Goal: Transaction & Acquisition: Book appointment/travel/reservation

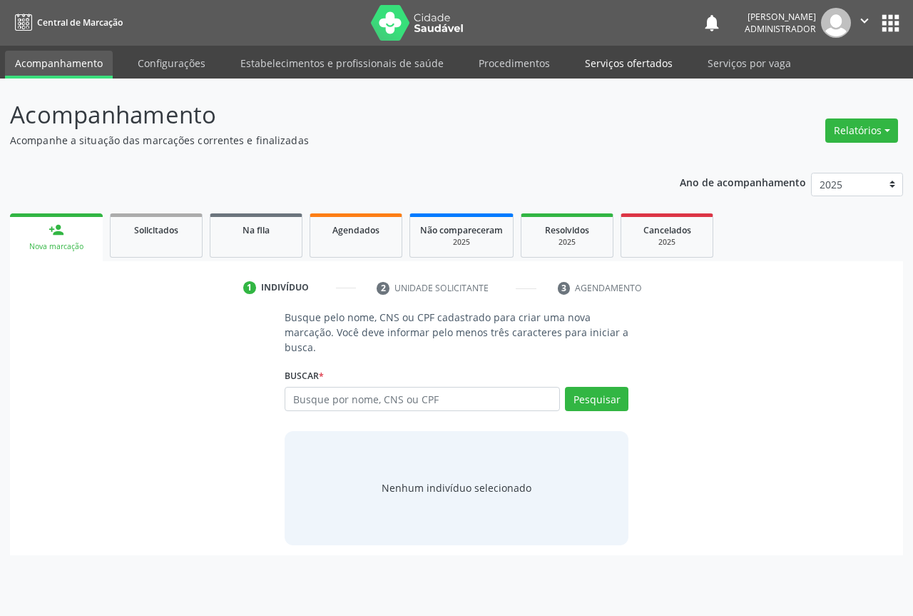
click at [607, 52] on link "Serviços ofertados" at bounding box center [629, 63] width 108 height 25
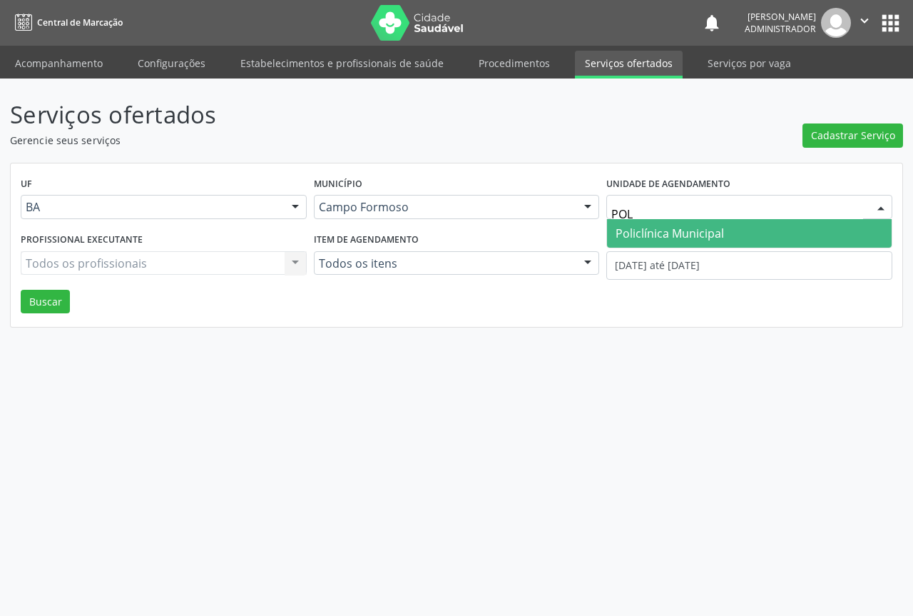
type input "POLI"
drag, startPoint x: 665, startPoint y: 228, endPoint x: 642, endPoint y: 226, distance: 22.9
click at [664, 228] on span "Policlínica Municipal" at bounding box center [670, 234] width 108 height 16
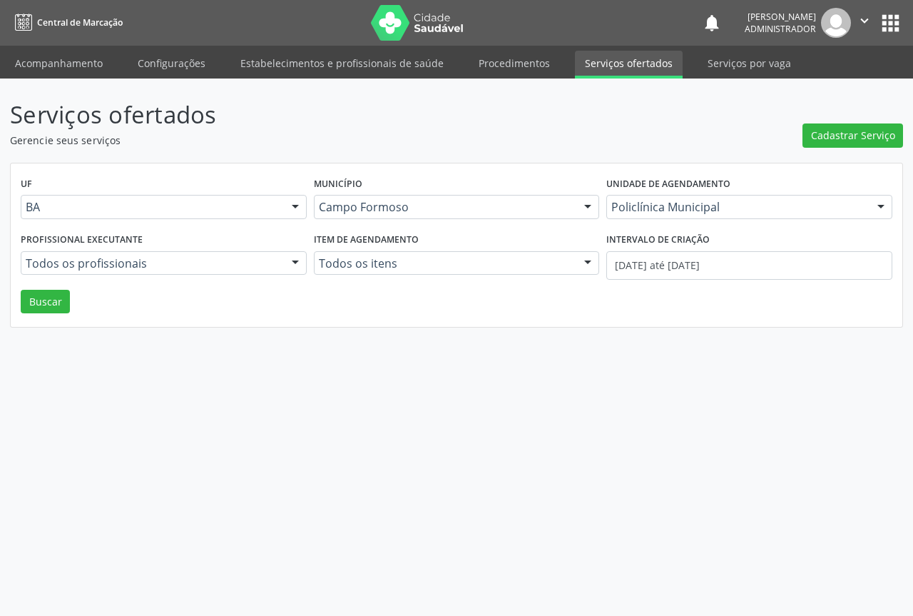
click at [293, 260] on div at bounding box center [295, 264] width 21 height 24
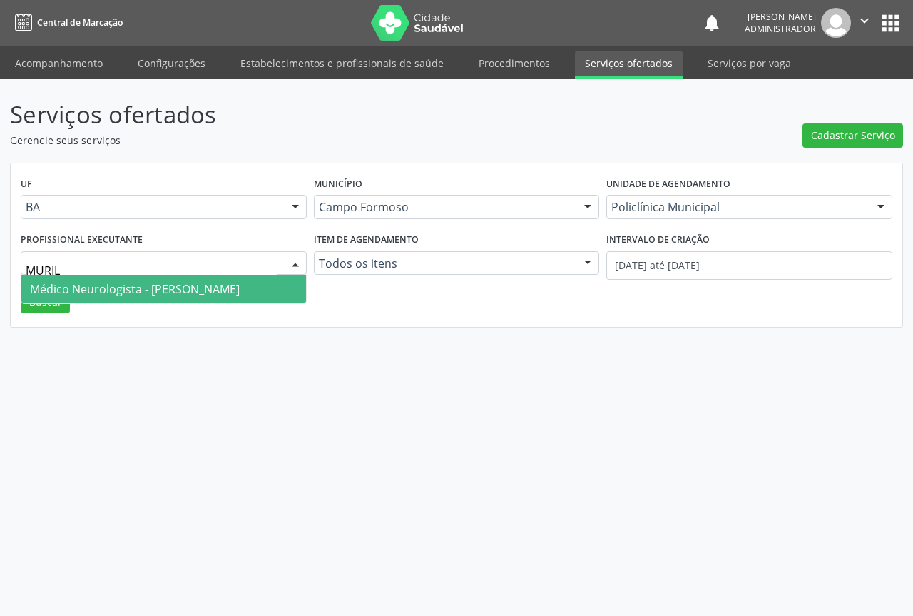
type input "MURILO"
click at [240, 286] on span "Médico Neurologista - Murilo Calixto dos Santos" at bounding box center [135, 289] width 210 height 16
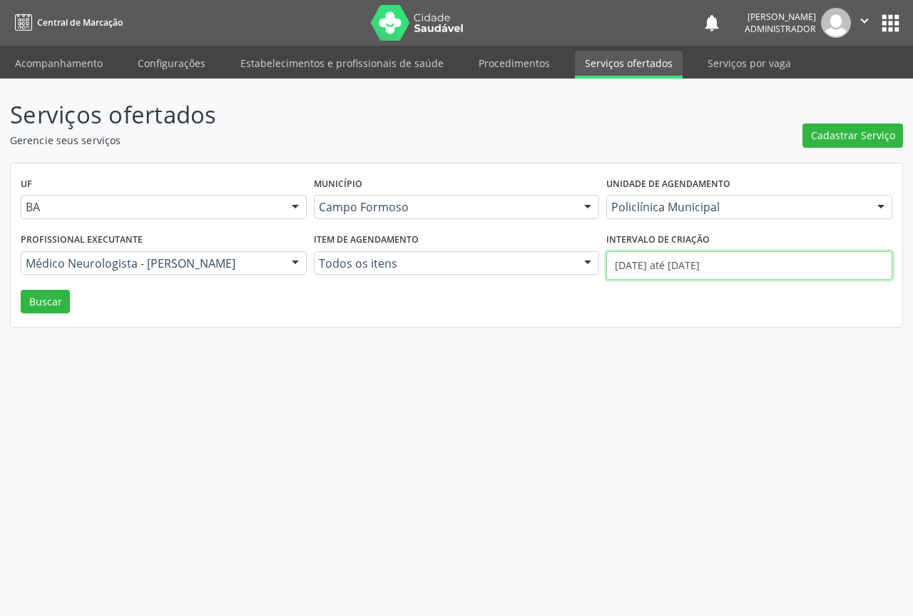
click at [635, 266] on input "01/10/2025 até 14/10/2025" at bounding box center [750, 265] width 286 height 29
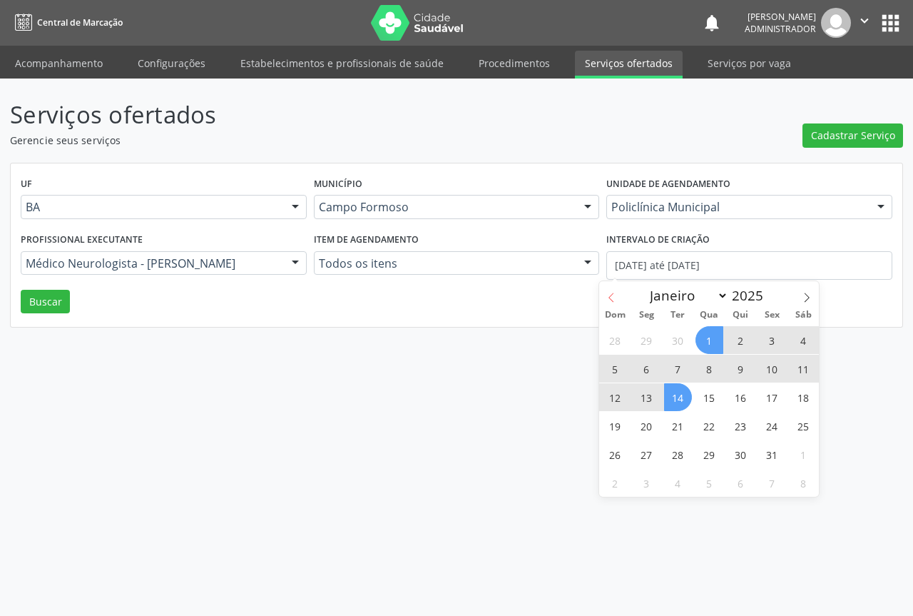
click at [608, 300] on icon at bounding box center [612, 298] width 10 height 10
select select "8"
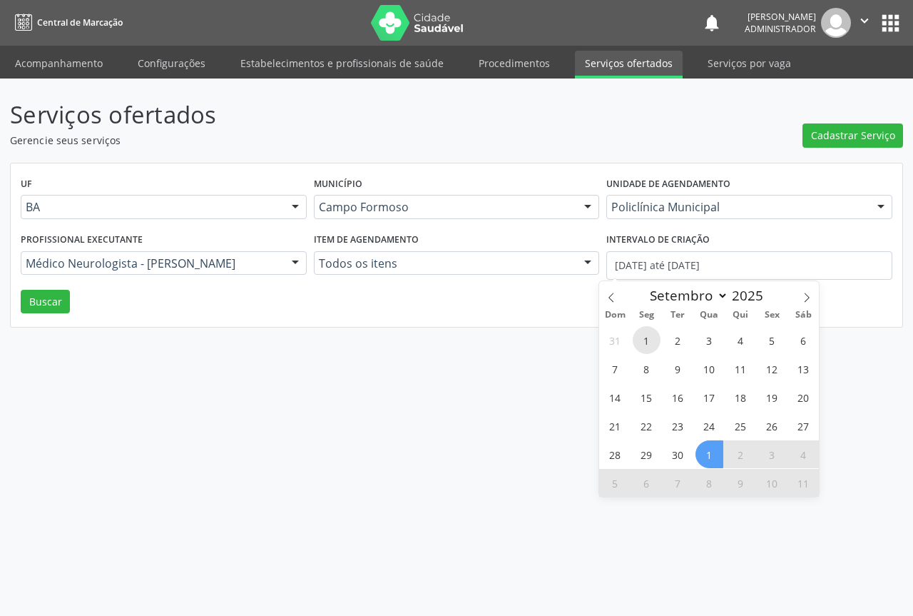
click at [642, 340] on span "1" at bounding box center [647, 340] width 28 height 28
type input "01/09/2025"
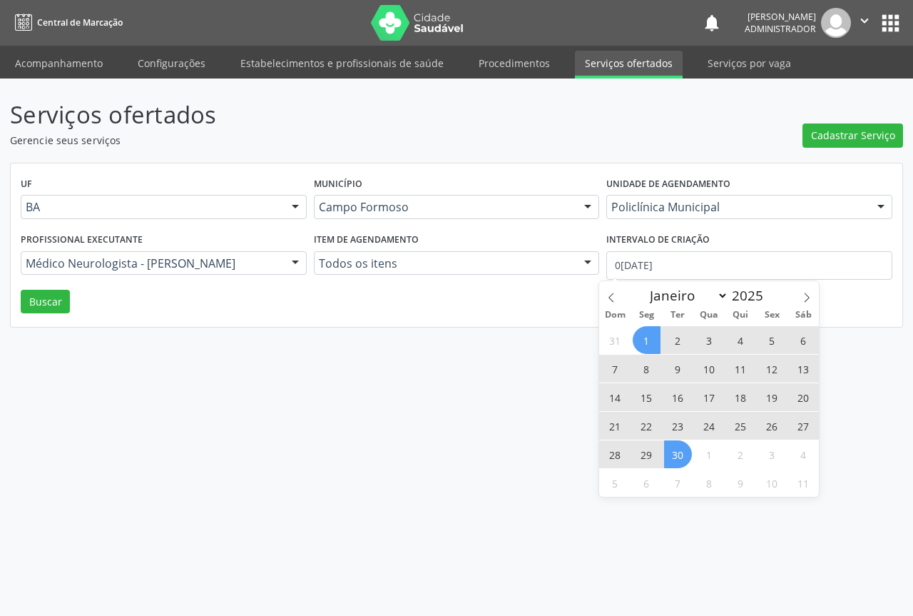
click at [682, 463] on span "30" at bounding box center [678, 454] width 28 height 28
select select "8"
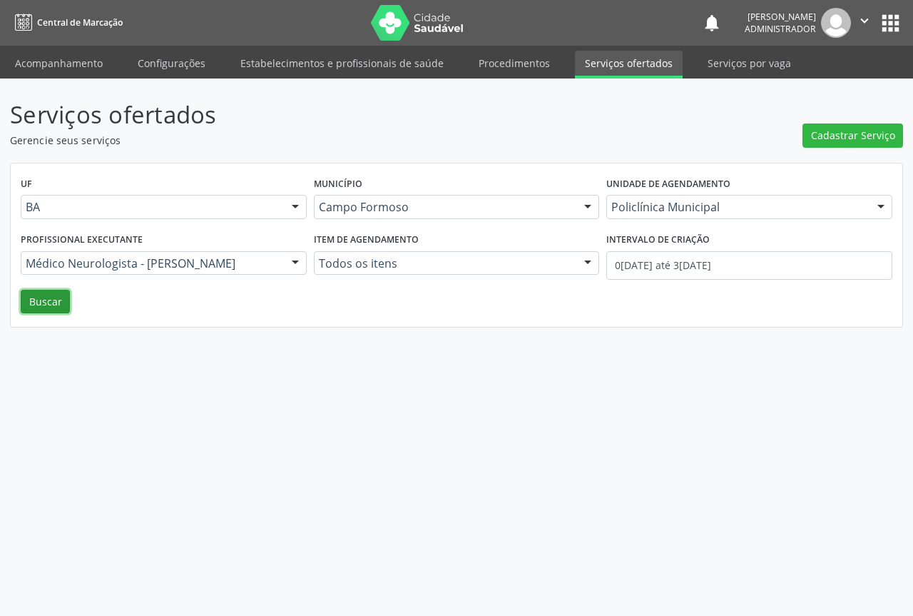
click at [42, 298] on button "Buscar" at bounding box center [45, 302] width 49 height 24
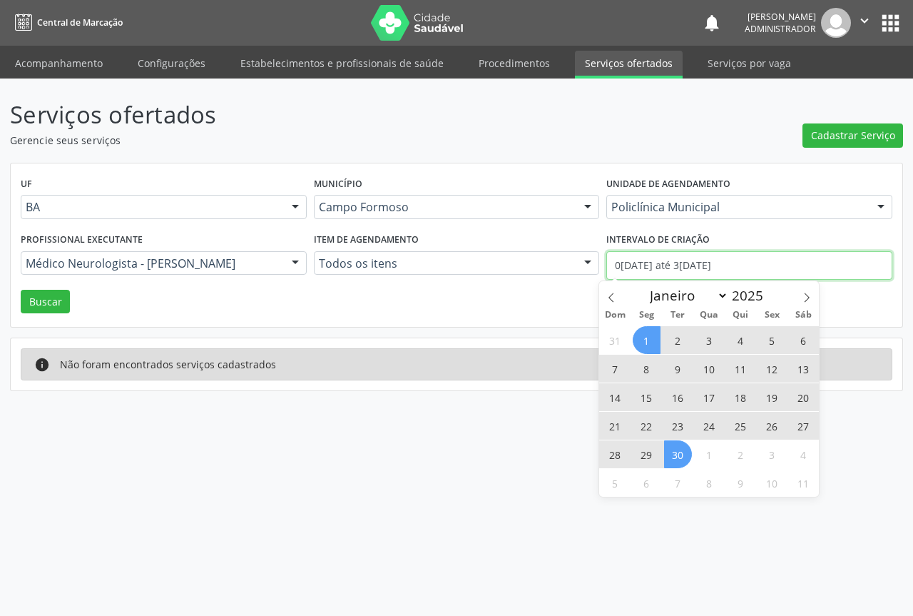
click at [701, 266] on input "01/09/2025 até 30/09/2025" at bounding box center [750, 265] width 286 height 29
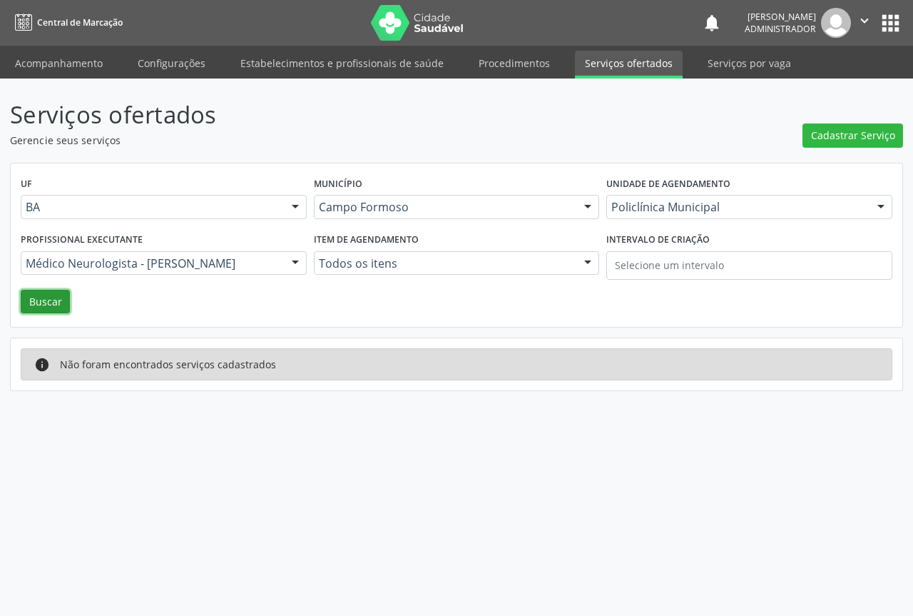
click at [36, 306] on button "Buscar" at bounding box center [45, 302] width 49 height 24
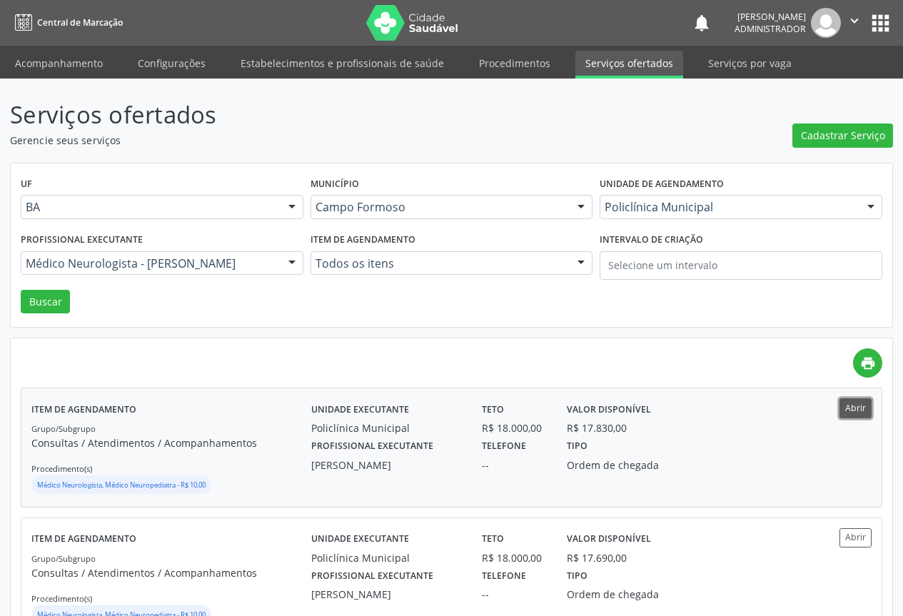
click at [859, 406] on button "Abrir" at bounding box center [855, 407] width 32 height 19
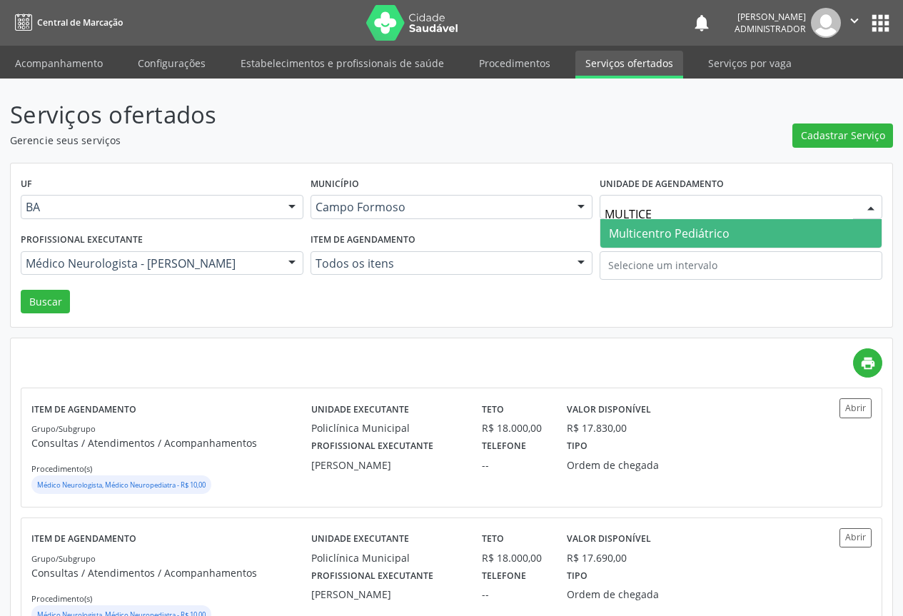
click at [682, 233] on span "Multicentro Pediátrico" at bounding box center [669, 234] width 121 height 16
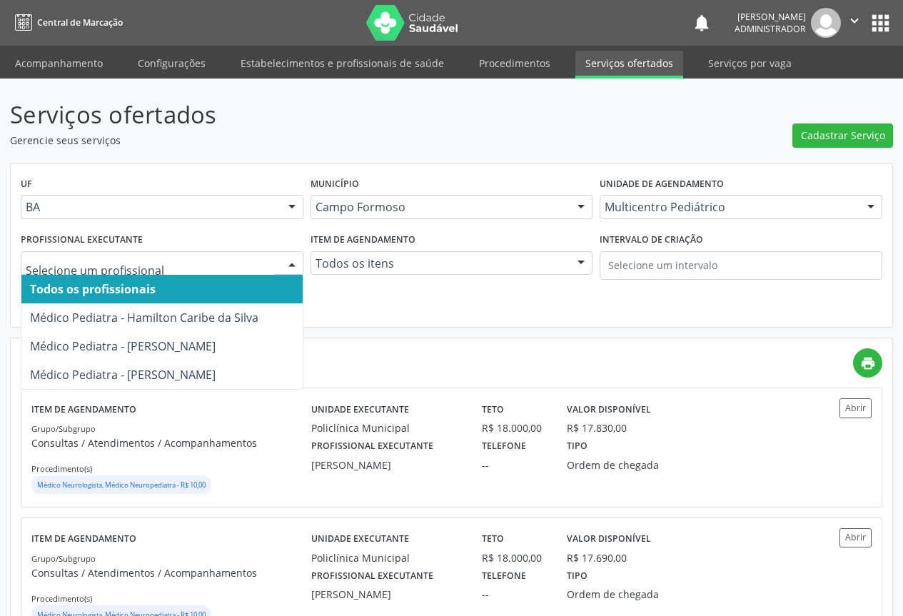
click at [288, 259] on div at bounding box center [291, 264] width 21 height 24
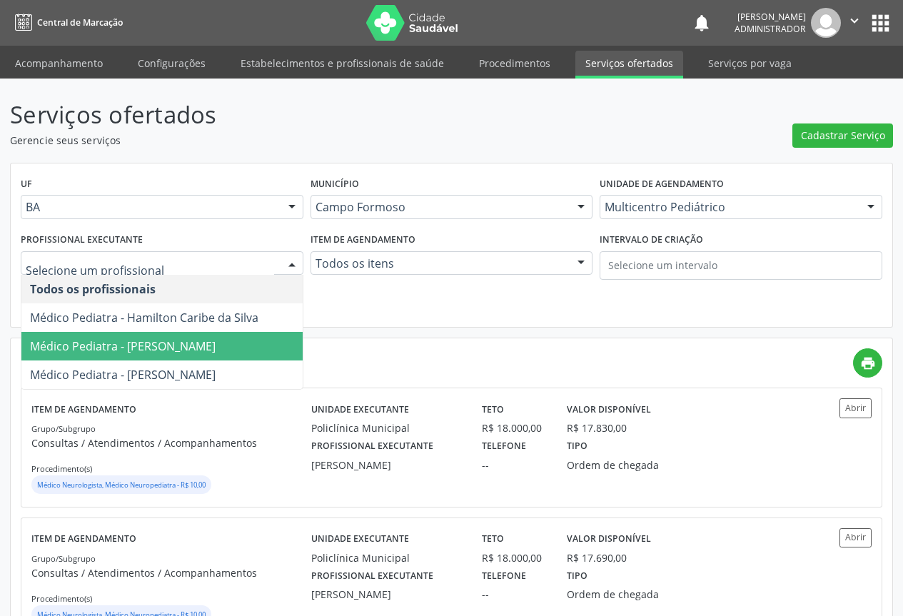
click at [216, 340] on span "Médico Pediatra - Maria Eleny Goncalves de Oliveira Porto" at bounding box center [123, 346] width 186 height 16
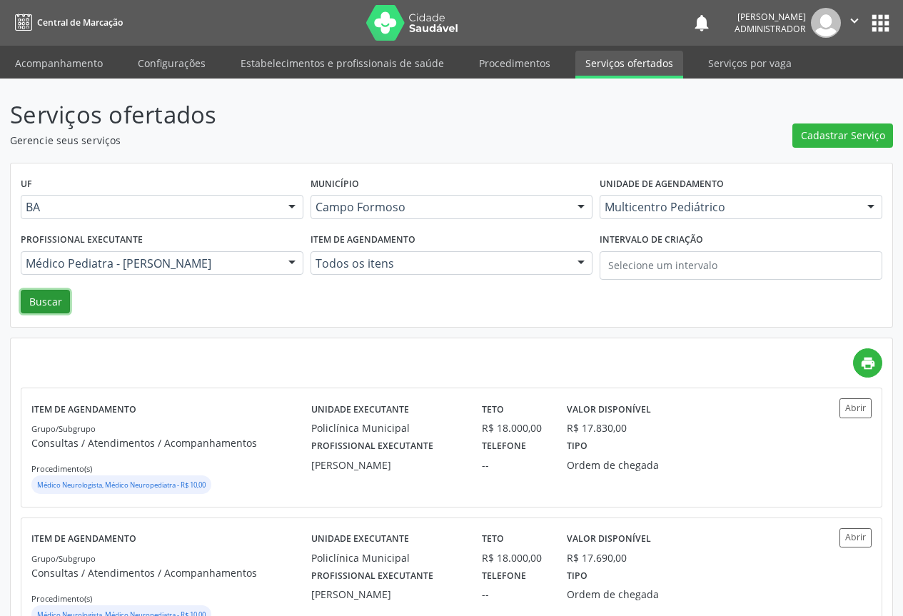
click at [46, 298] on button "Buscar" at bounding box center [45, 302] width 49 height 24
click at [854, 403] on button "Abrir" at bounding box center [855, 407] width 32 height 19
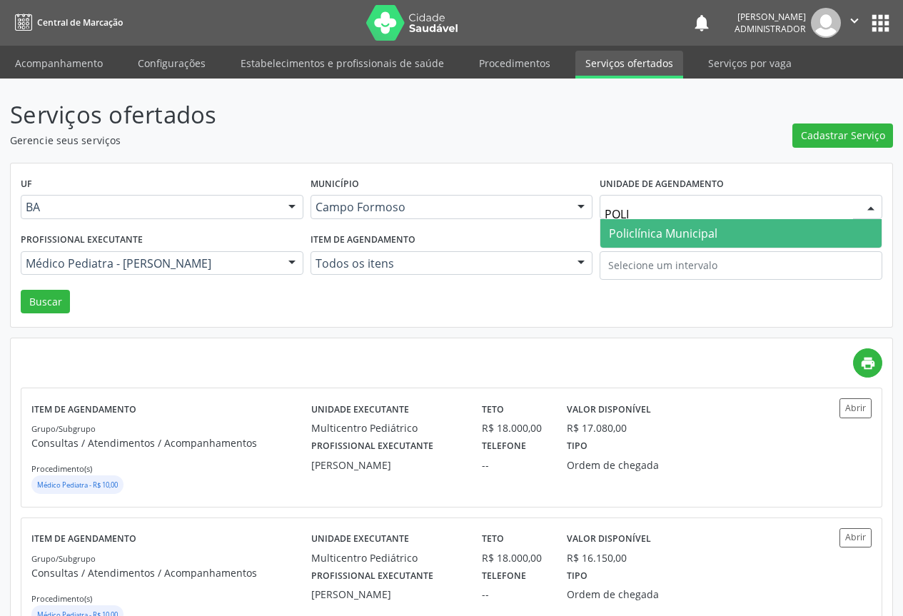
type input "POLIC"
click at [684, 233] on span "Policlínica Municipal" at bounding box center [663, 234] width 108 height 16
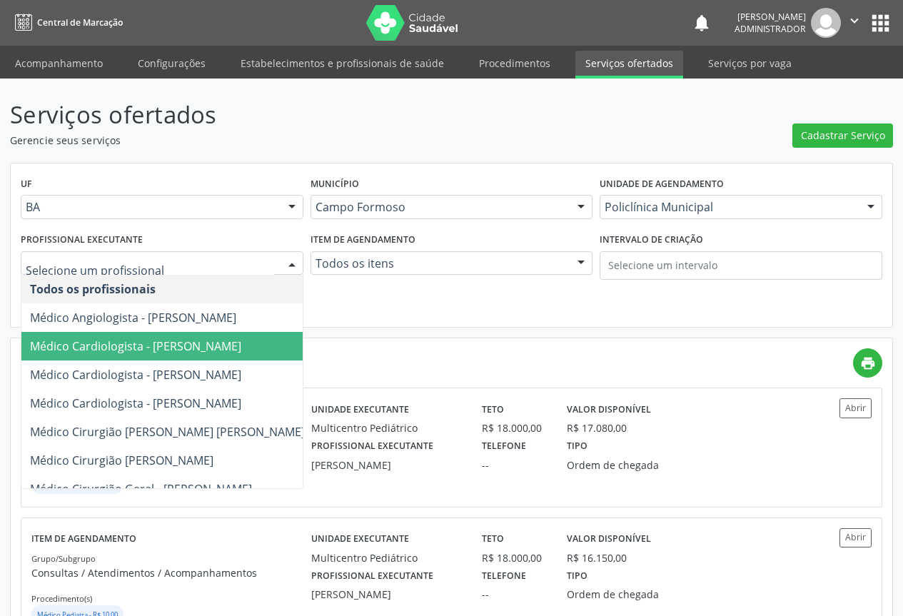
click at [290, 261] on div at bounding box center [291, 264] width 21 height 24
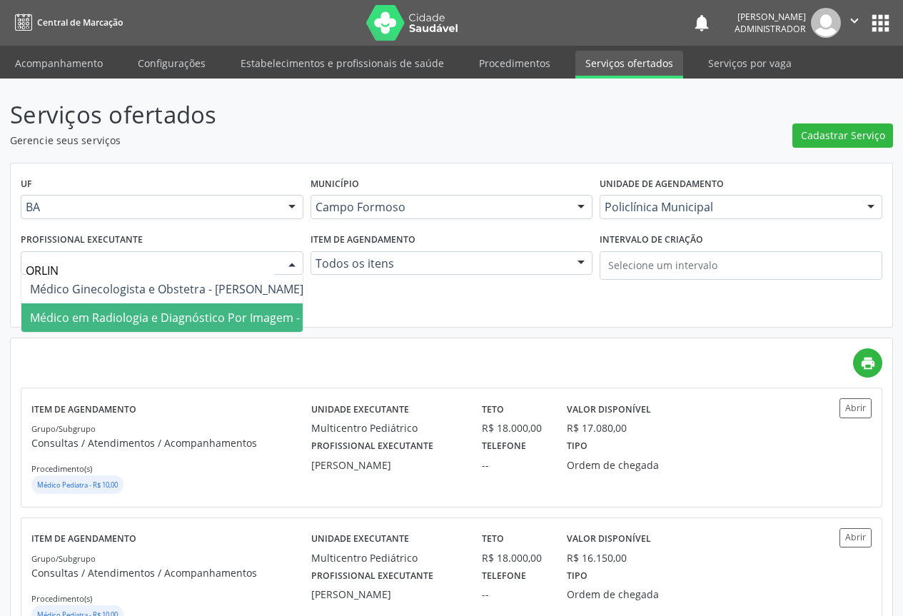
type input "ORLIND"
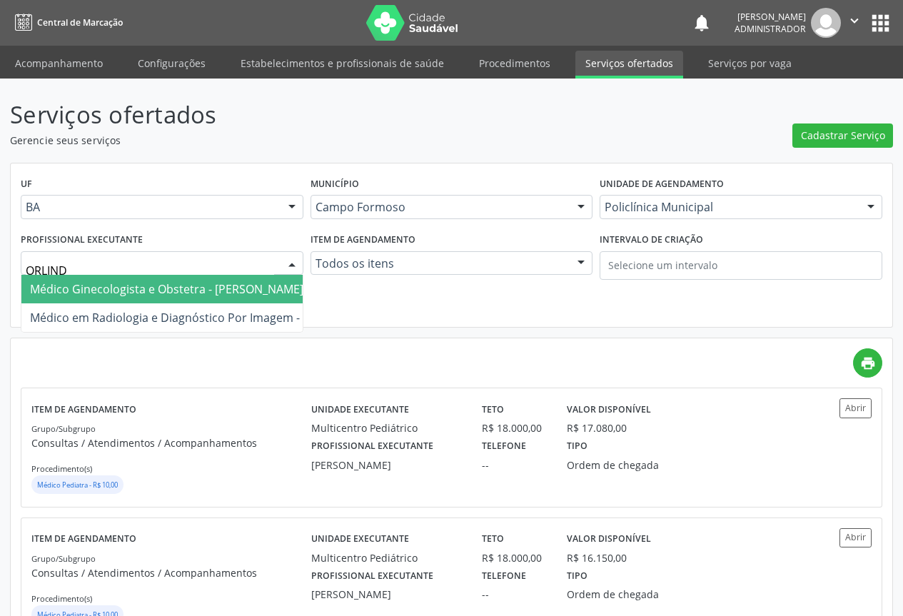
click at [99, 288] on span "Médico Ginecologista e Obstetra - Orlindo Carvalho dos Santos" at bounding box center [166, 289] width 273 height 16
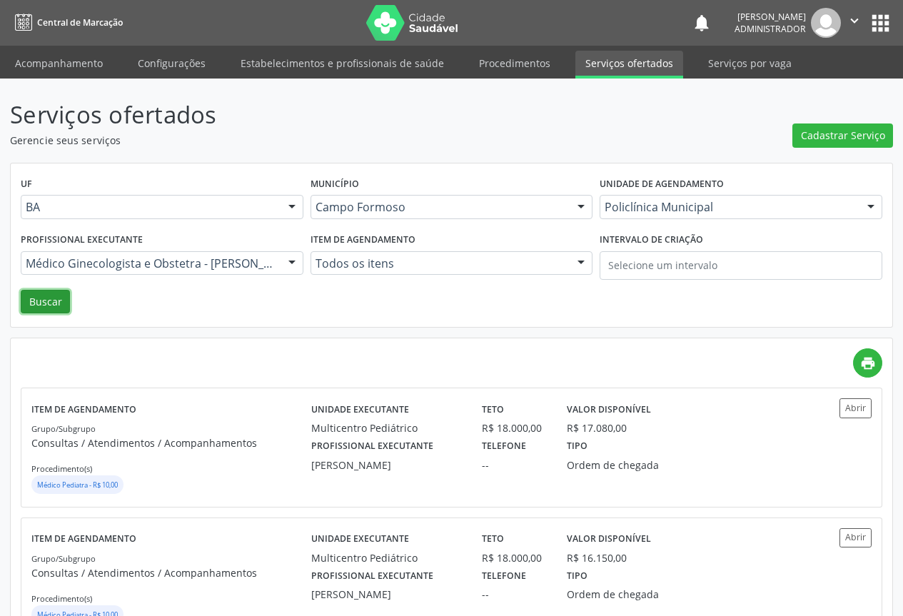
click at [39, 301] on button "Buscar" at bounding box center [45, 302] width 49 height 24
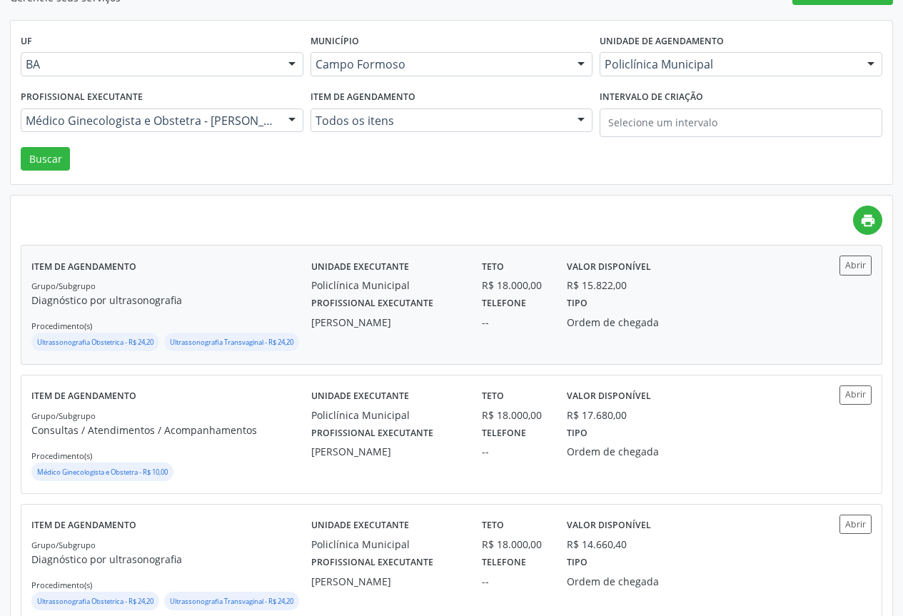
scroll to position [214, 0]
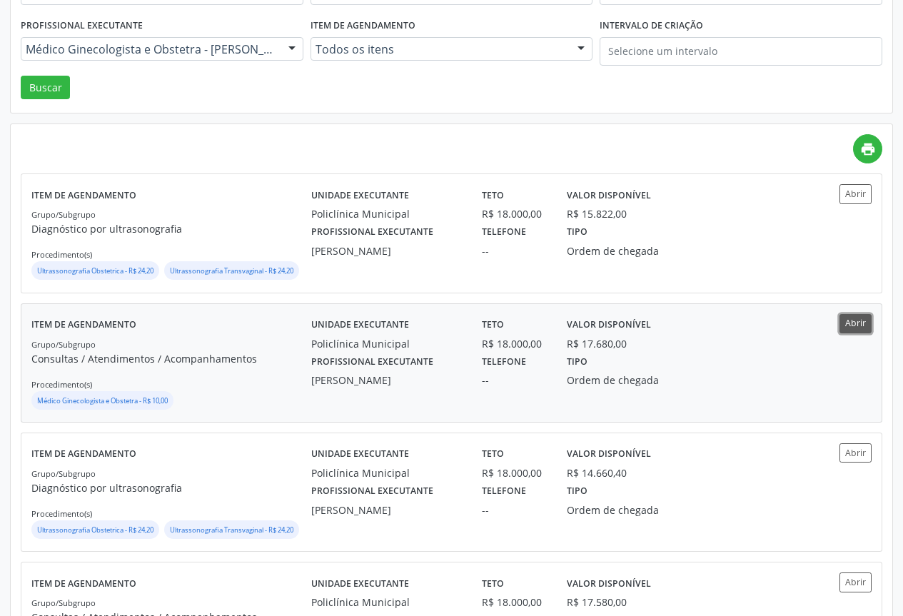
click at [852, 333] on button "Abrir" at bounding box center [855, 323] width 32 height 19
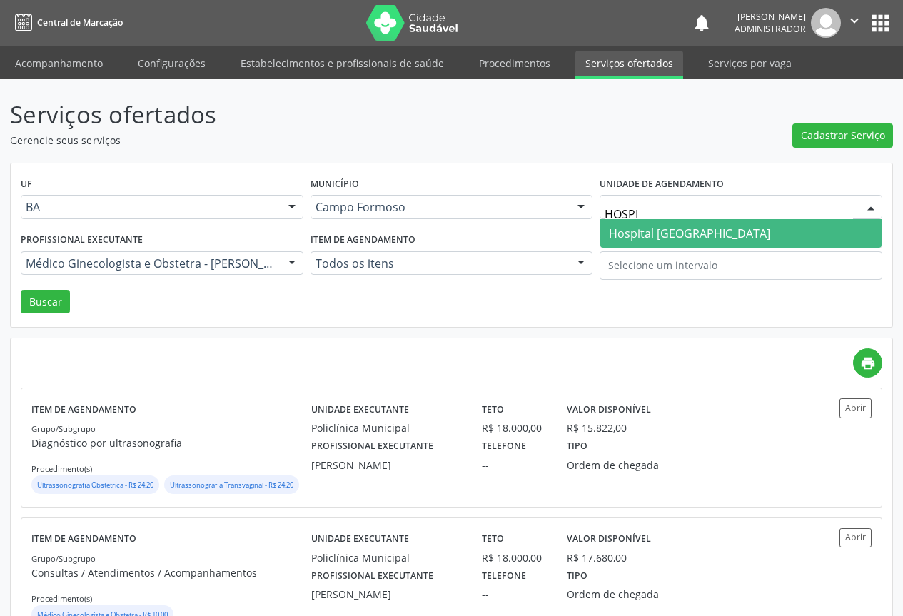
type input "HOSPIT"
click at [674, 227] on span "Hospital [GEOGRAPHIC_DATA]" at bounding box center [689, 234] width 161 height 16
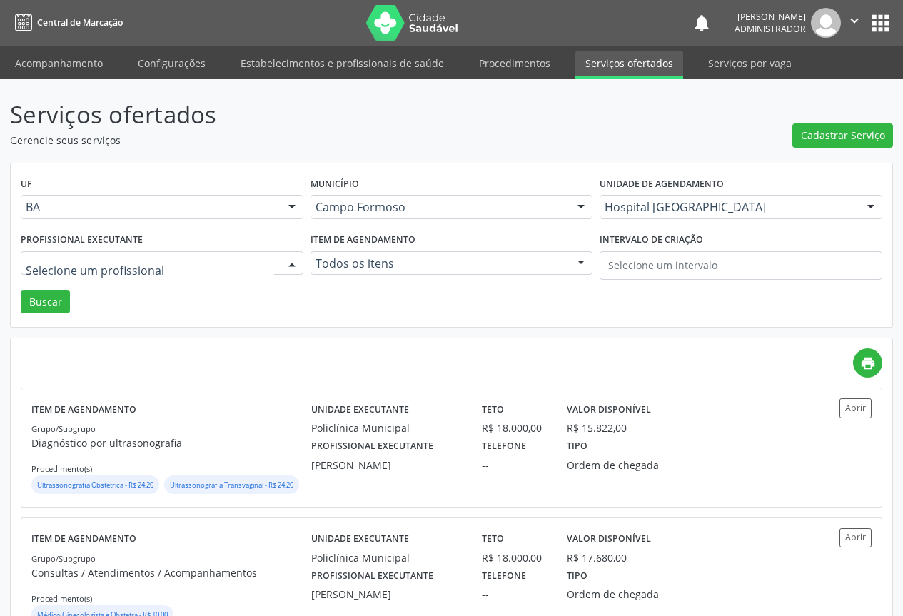
click at [287, 262] on div at bounding box center [291, 264] width 21 height 24
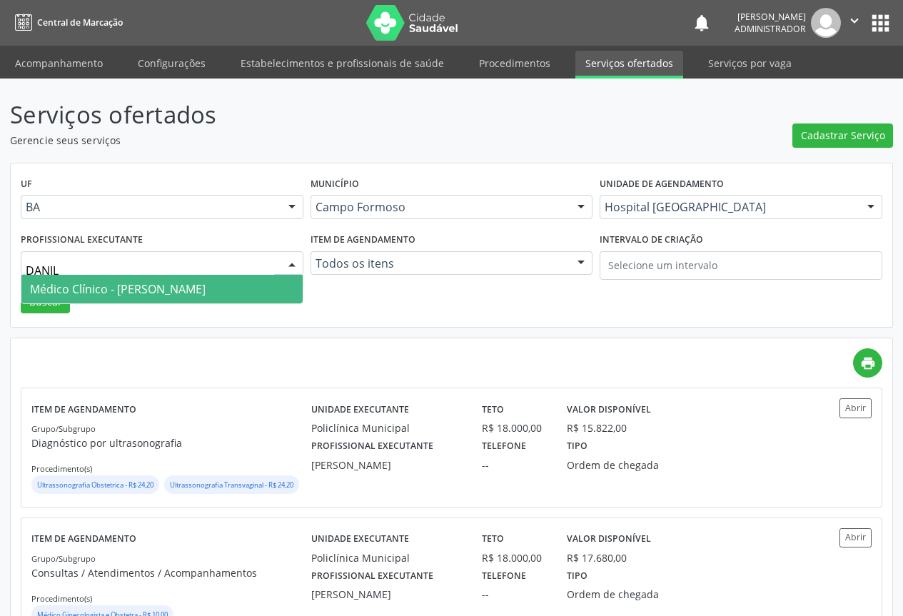
type input "DANILO"
click at [264, 285] on span "Médico Clínico - Danilo Souza Cardoso" at bounding box center [161, 289] width 281 height 29
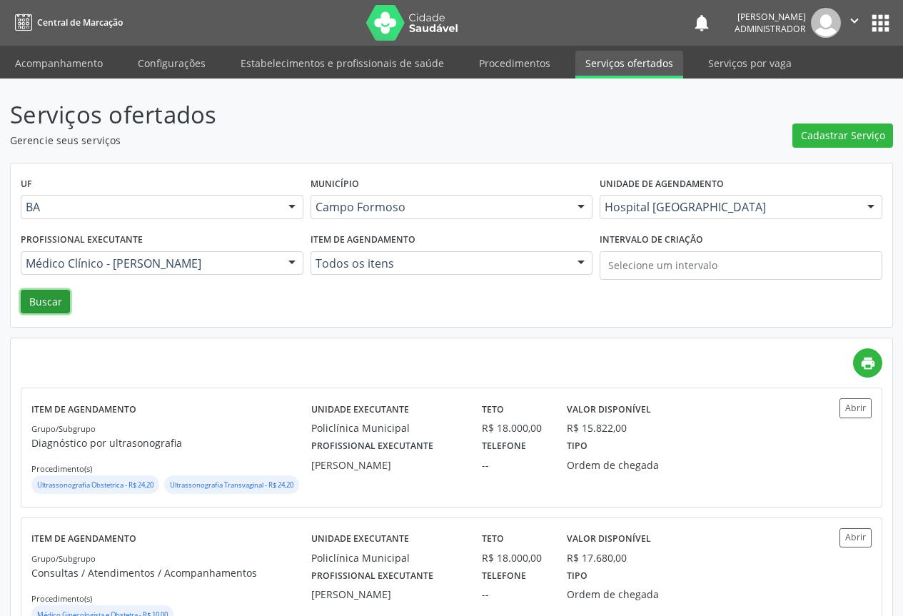
click at [56, 301] on button "Buscar" at bounding box center [45, 302] width 49 height 24
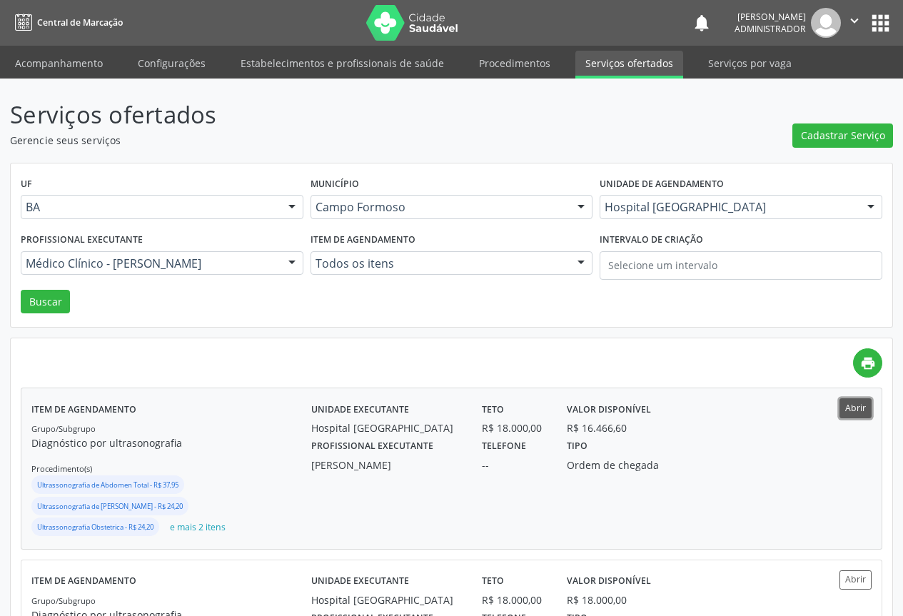
click at [852, 405] on button "Abrir" at bounding box center [855, 407] width 32 height 19
click at [54, 66] on link "Acompanhamento" at bounding box center [59, 63] width 108 height 25
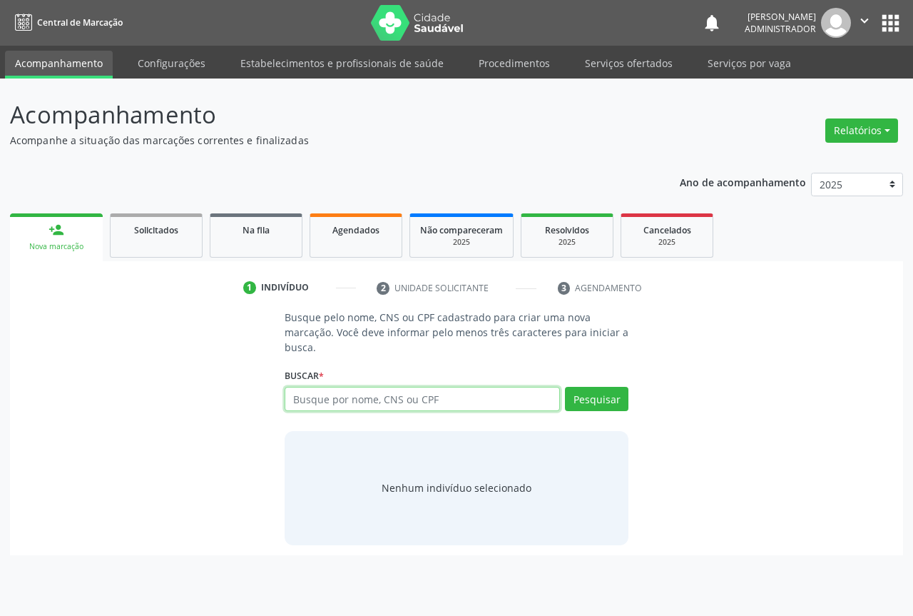
click at [322, 405] on input "text" at bounding box center [422, 399] width 275 height 24
paste input "707 8036 8265 0517"
type input "707 8036 8265 0517"
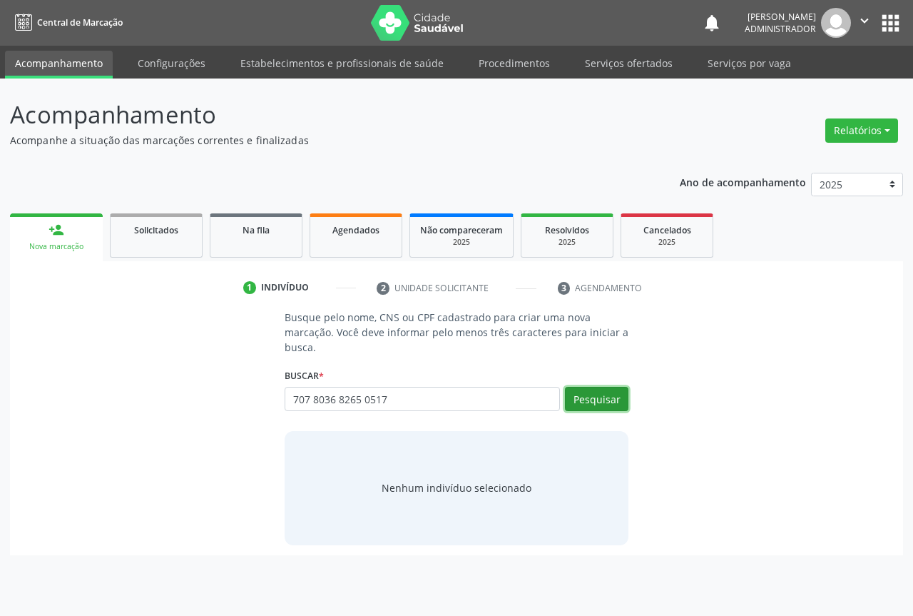
click at [577, 402] on button "Pesquisar" at bounding box center [597, 399] width 64 height 24
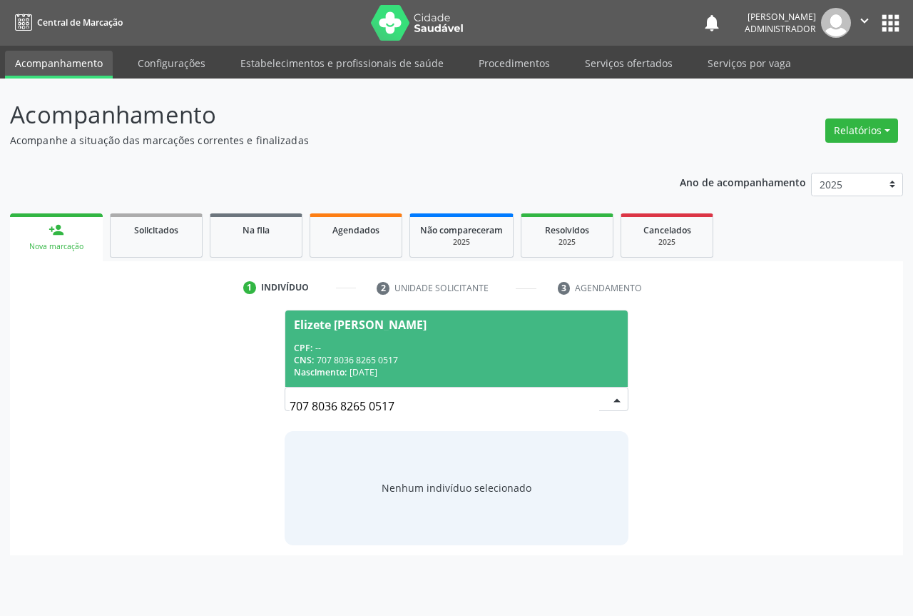
click at [447, 345] on div "CPF: --" at bounding box center [456, 348] width 325 height 12
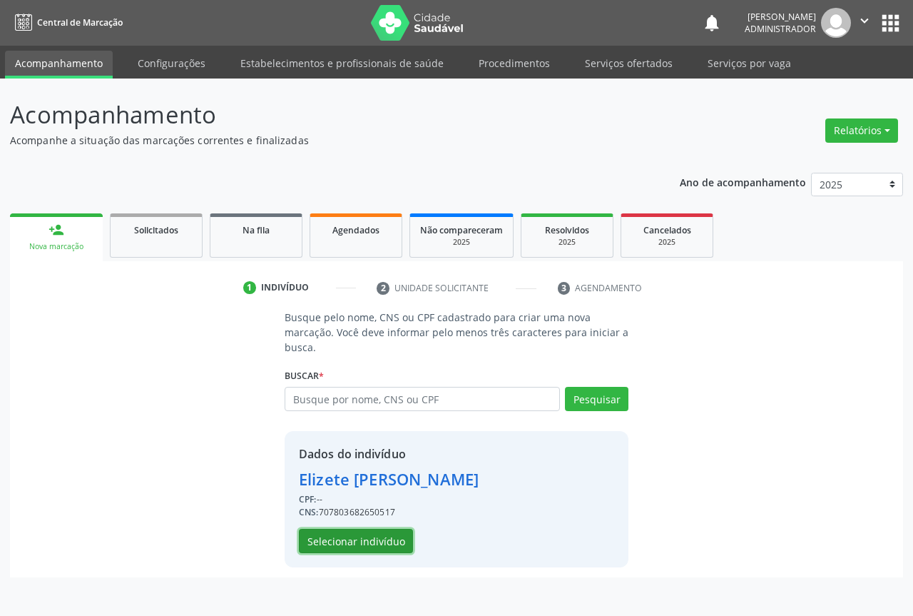
click at [353, 542] on button "Selecionar indivíduo" at bounding box center [356, 541] width 114 height 24
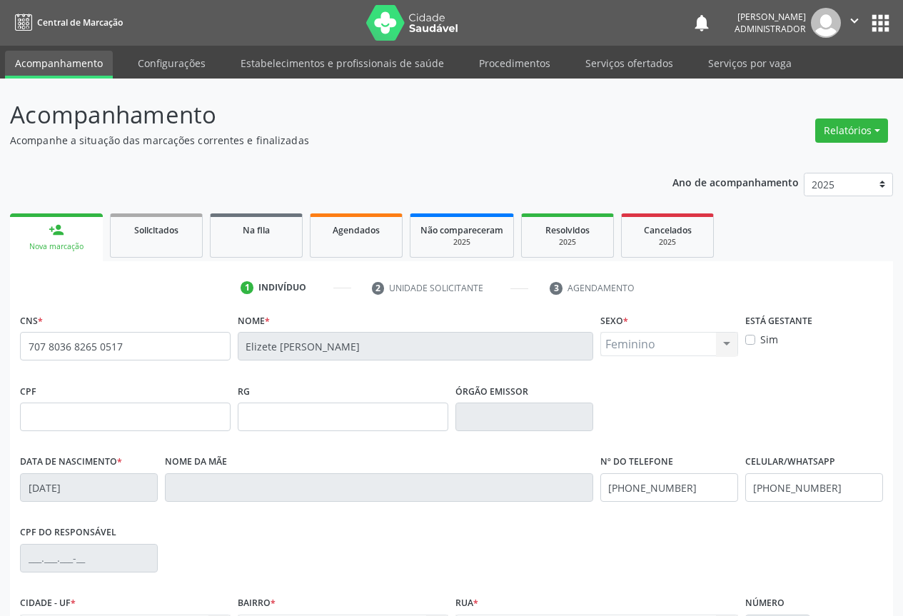
scroll to position [158, 0]
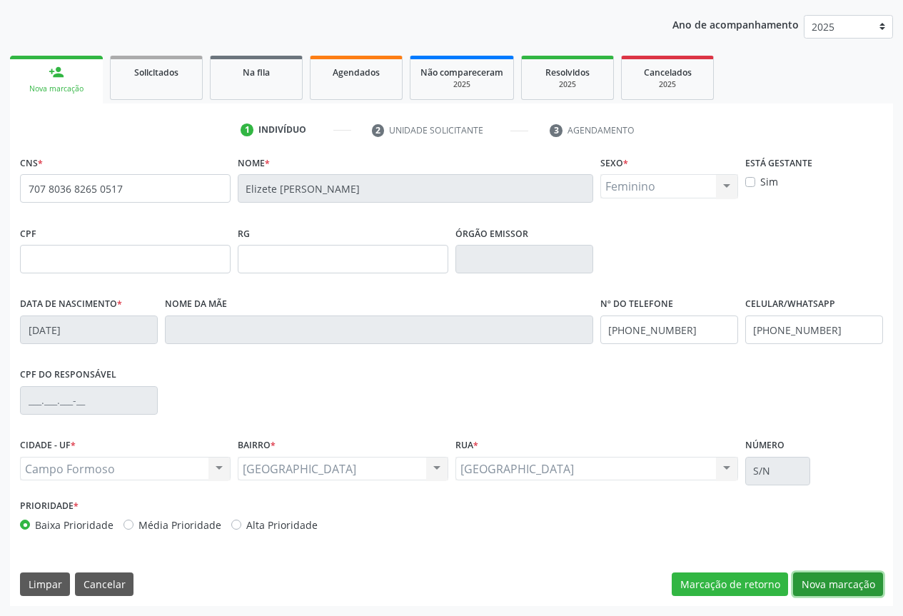
click at [830, 580] on button "Nova marcação" at bounding box center [838, 584] width 90 height 24
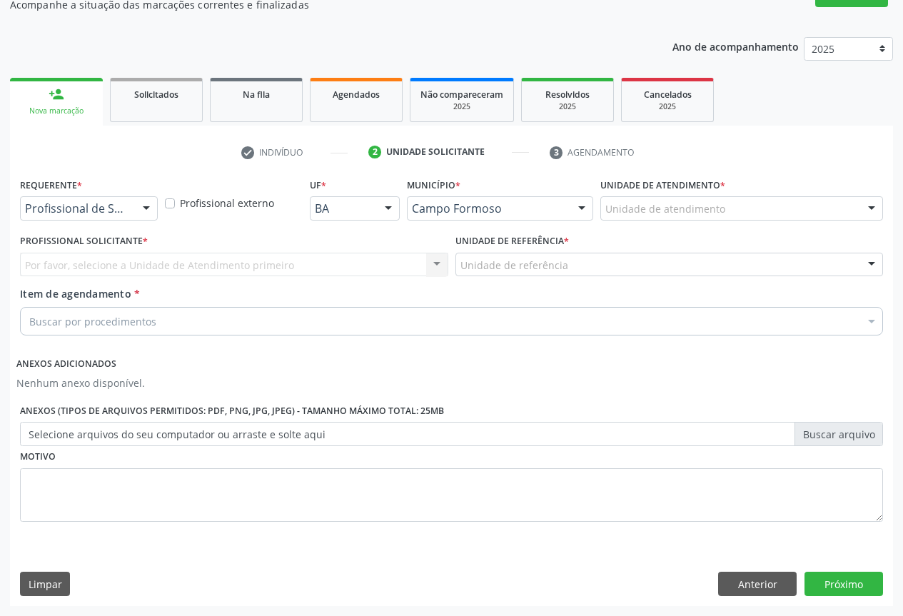
scroll to position [136, 0]
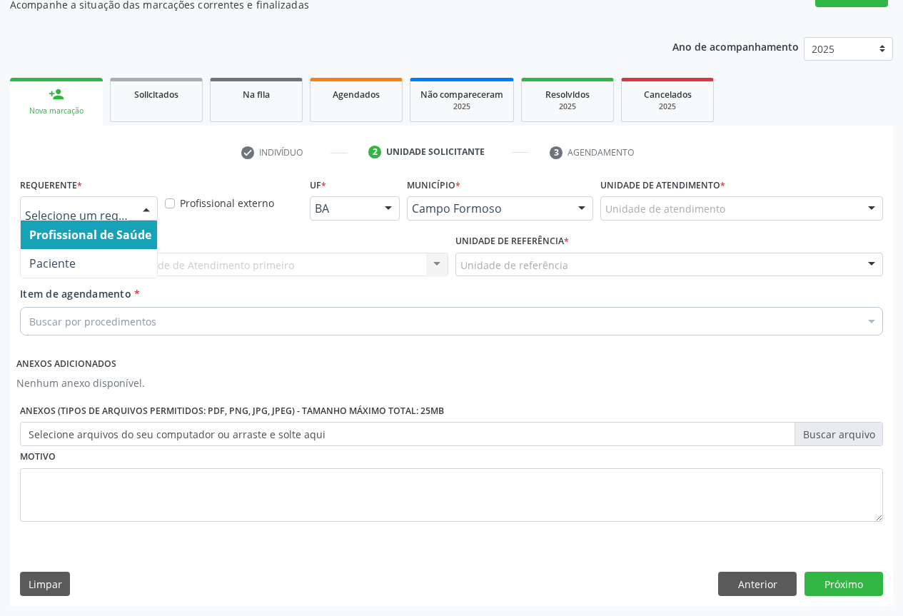
click at [142, 209] on div at bounding box center [146, 209] width 21 height 24
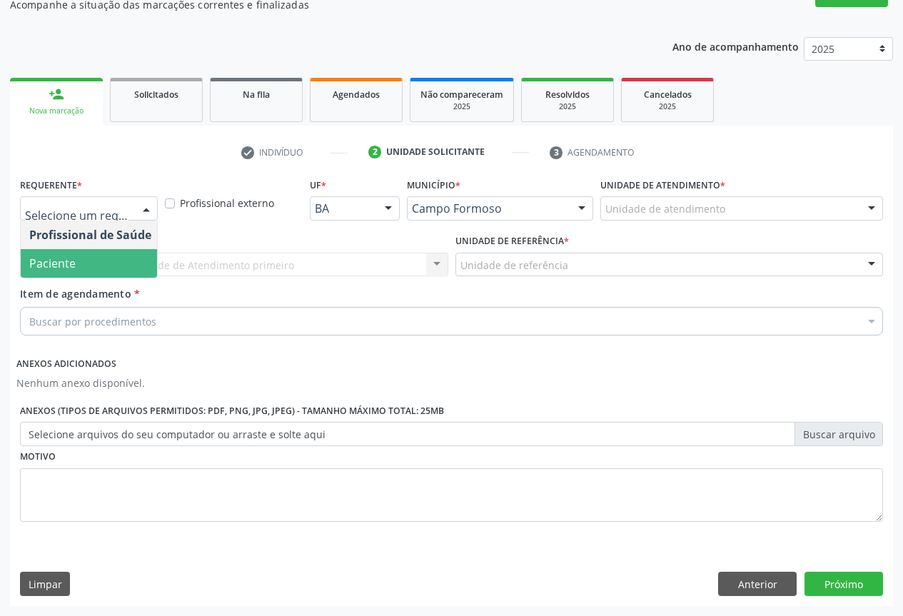
drag, startPoint x: 141, startPoint y: 265, endPoint x: 185, endPoint y: 262, distance: 43.7
click at [141, 266] on span "Paciente" at bounding box center [90, 263] width 139 height 29
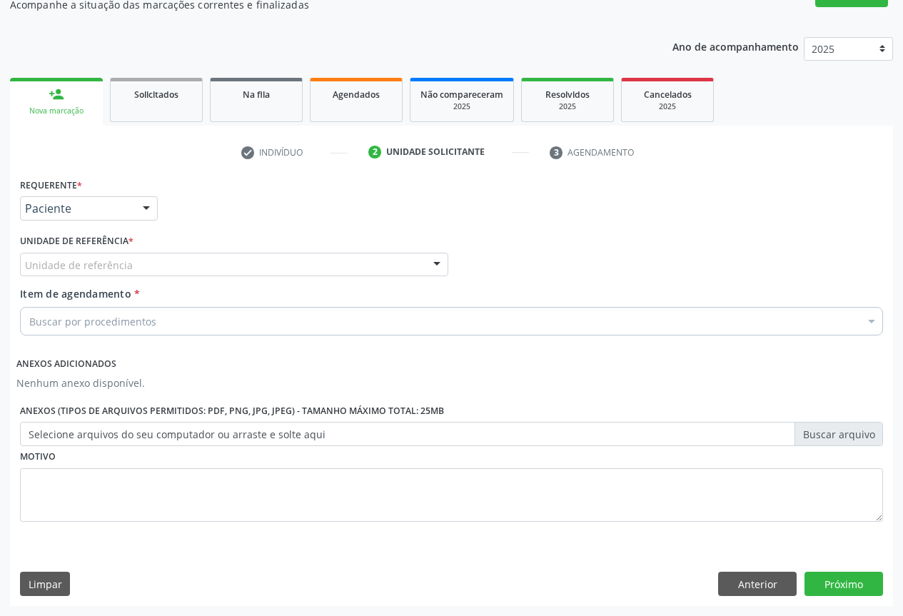
click at [434, 266] on div at bounding box center [436, 265] width 21 height 24
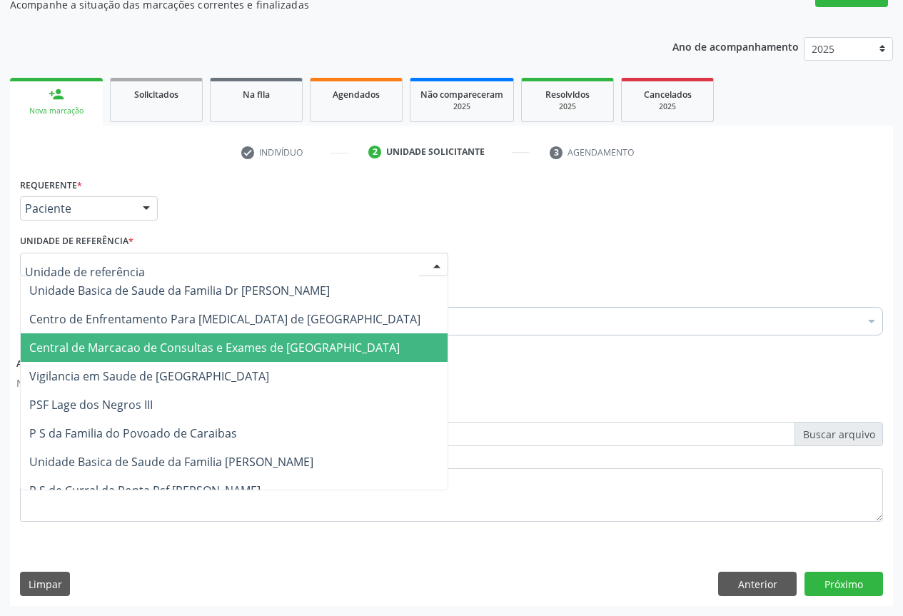
click at [363, 353] on span "Central de Marcacao de Consultas e Exames de [GEOGRAPHIC_DATA]" at bounding box center [214, 348] width 370 height 16
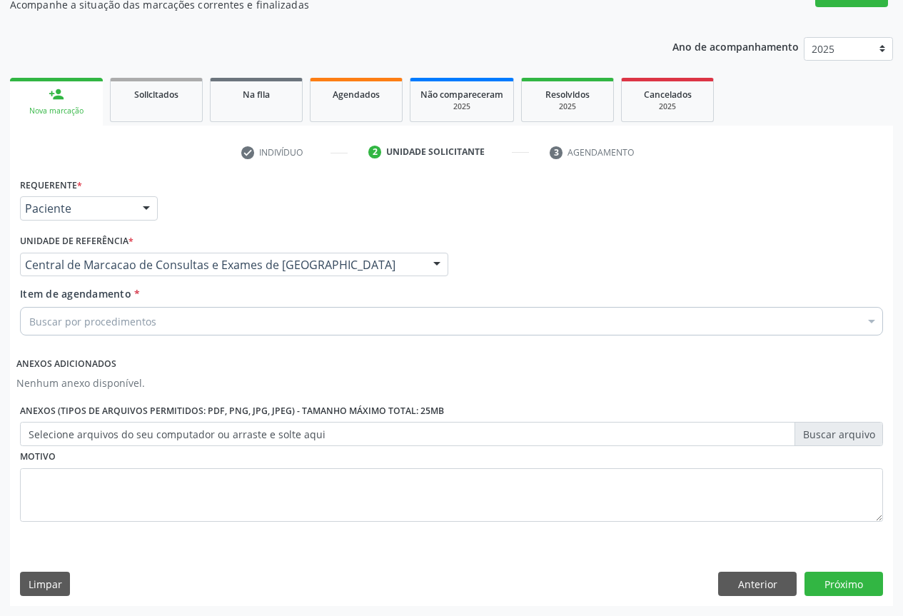
click at [359, 322] on div "Buscar por procedimentos" at bounding box center [451, 321] width 863 height 29
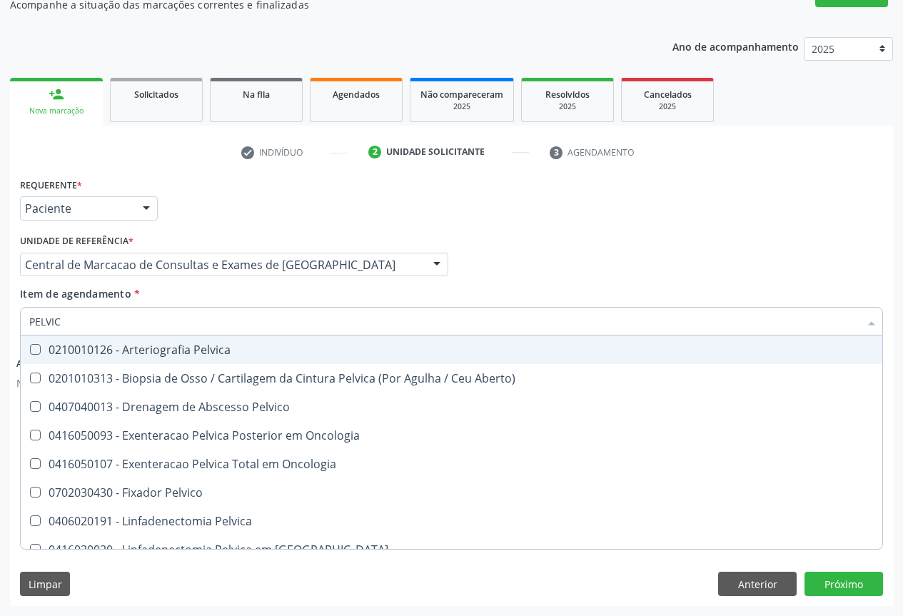
type input "PELVICA"
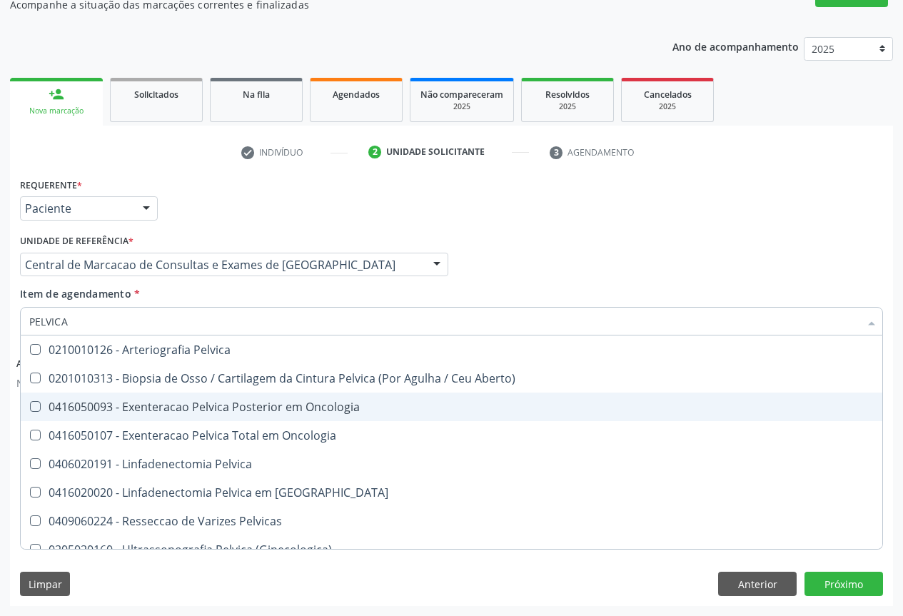
scroll to position [15, 0]
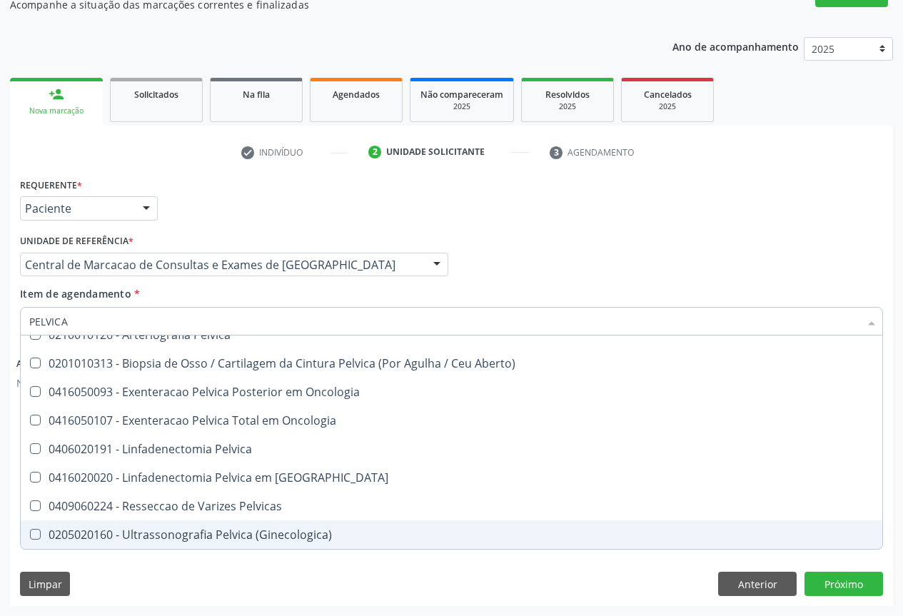
click at [240, 536] on div "0205020160 - Ultrassonografia Pelvica (Ginecologica)" at bounding box center [451, 534] width 844 height 11
checkbox \(Ginecologica\) "true"
click at [836, 579] on button "Próximo" at bounding box center [843, 584] width 78 height 24
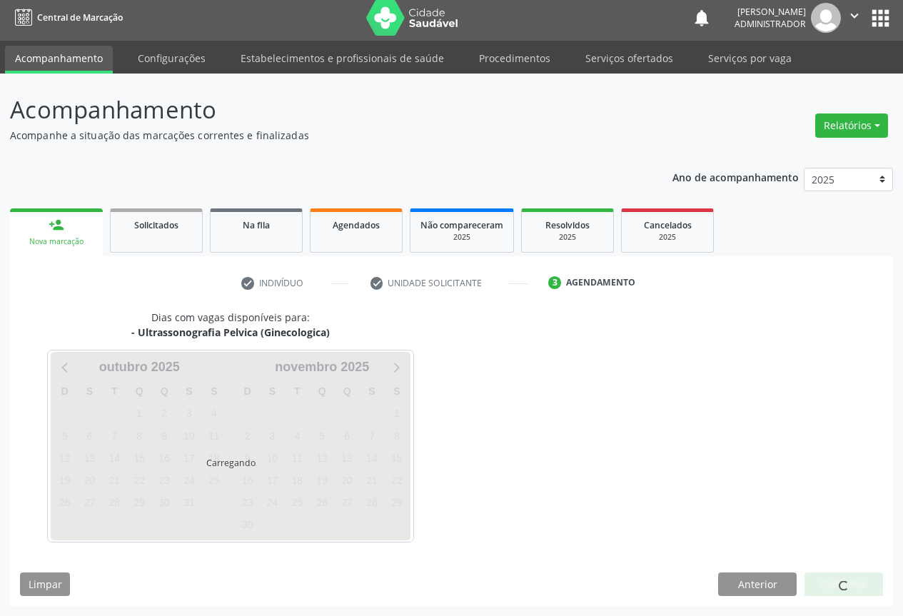
scroll to position [0, 0]
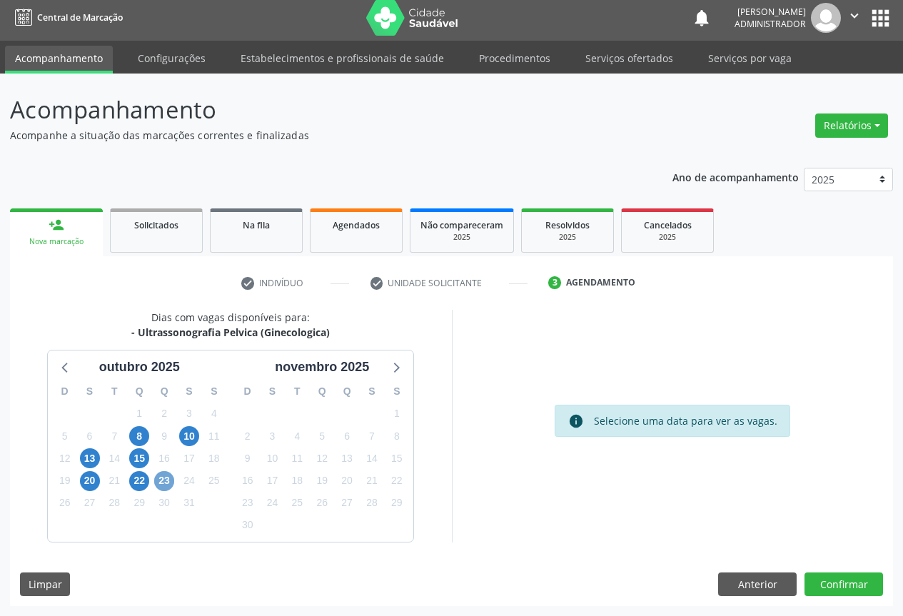
click at [165, 480] on span "23" at bounding box center [164, 481] width 20 height 20
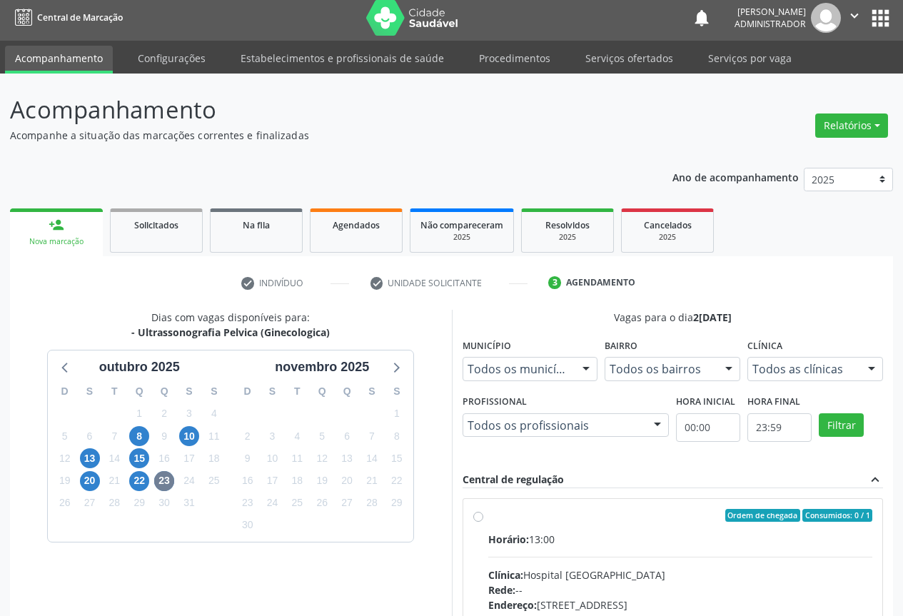
click at [488, 518] on label "Ordem de chegada Consumidos: 0 / 1 Horário: 13:00 Clínica: Hospital Sao Francis…" at bounding box center [680, 618] width 385 height 219
click at [478, 518] on input "Ordem de chegada Consumidos: 0 / 1 Horário: 13:00 Clínica: Hospital Sao Francis…" at bounding box center [478, 515] width 10 height 13
radio input "true"
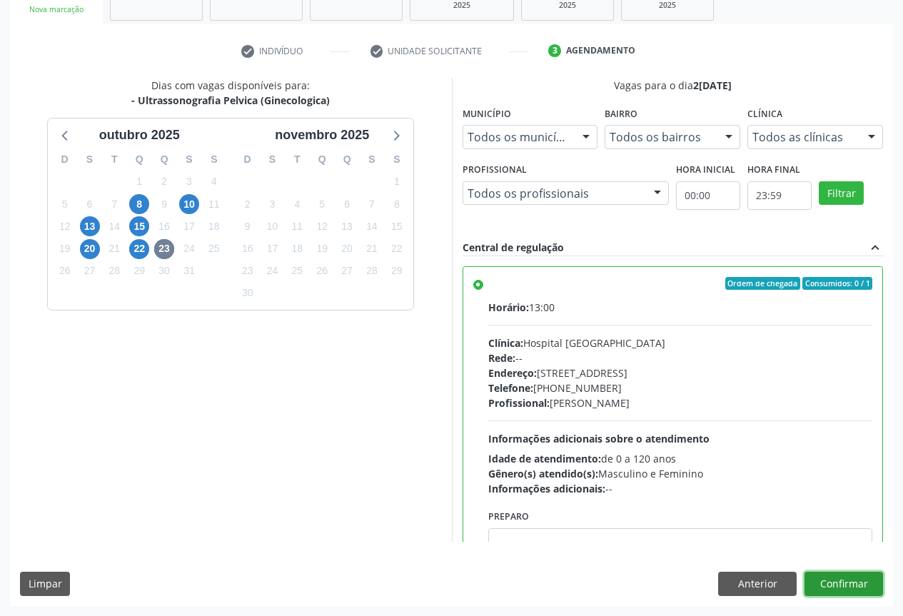
click at [840, 585] on button "Confirmar" at bounding box center [843, 584] width 78 height 24
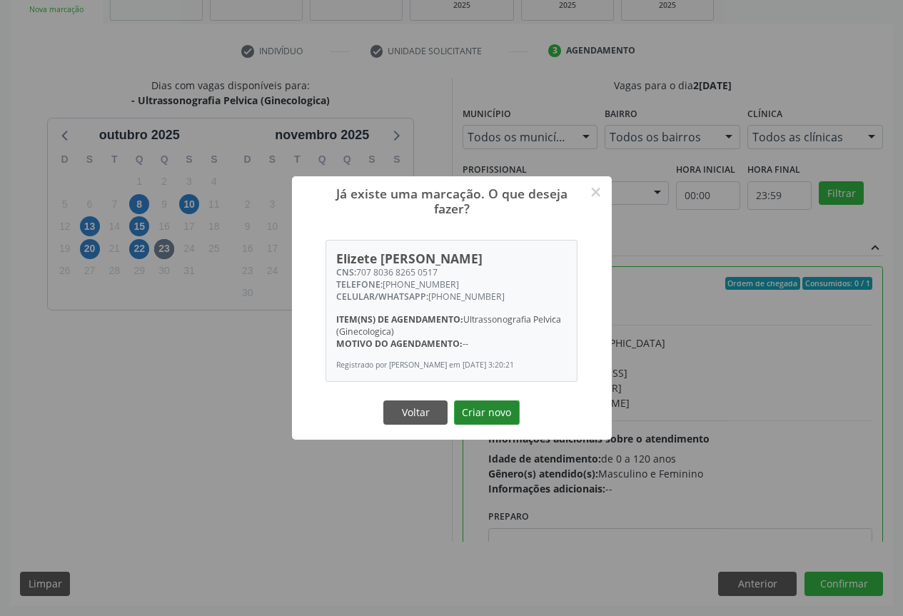
click at [462, 413] on button "Criar novo" at bounding box center [487, 412] width 66 height 24
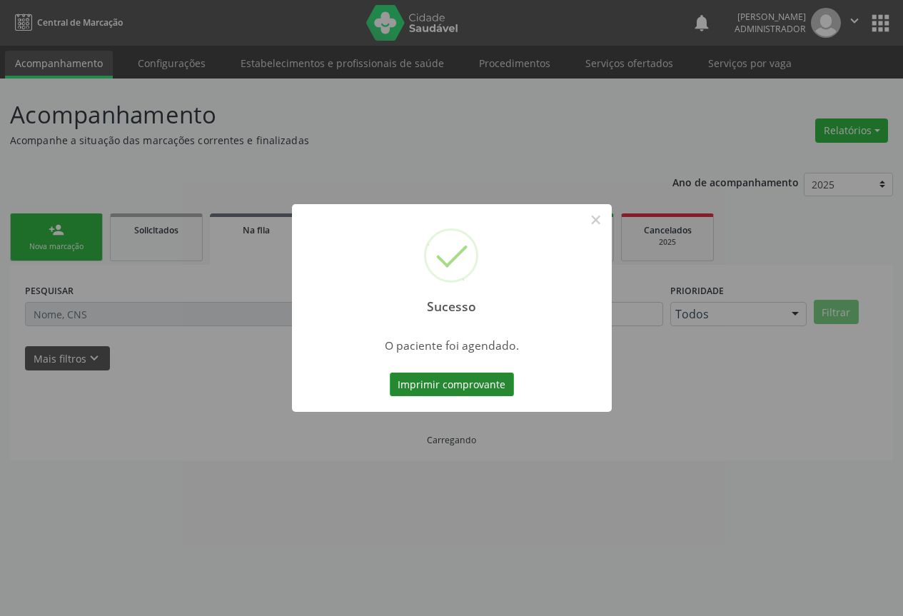
scroll to position [0, 0]
click at [459, 375] on button "Imprimir comprovante" at bounding box center [457, 385] width 124 height 24
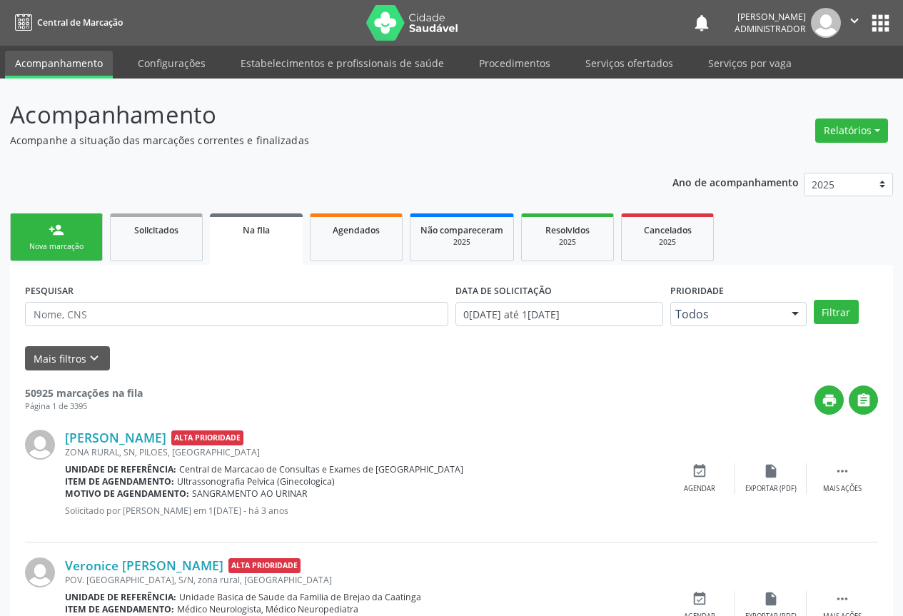
click at [850, 17] on icon "" at bounding box center [854, 21] width 16 height 16
click at [794, 87] on link "Sair" at bounding box center [818, 87] width 98 height 20
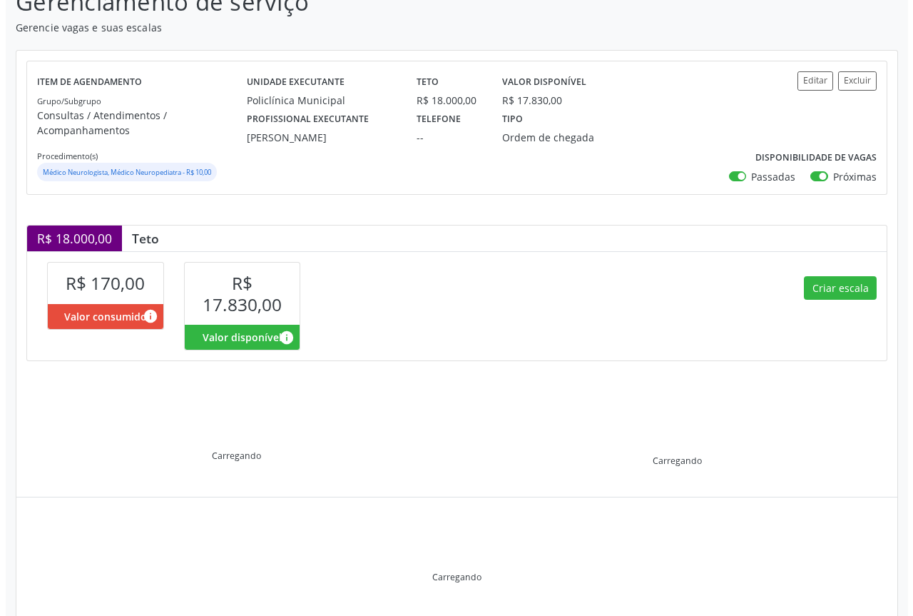
scroll to position [181, 0]
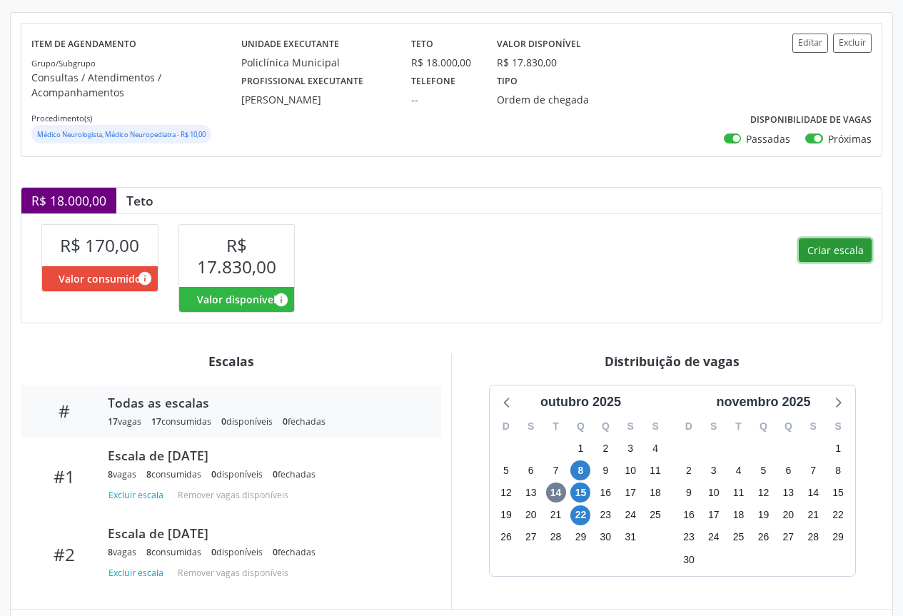
click at [815, 252] on button "Criar escala" at bounding box center [835, 250] width 73 height 24
select select "9"
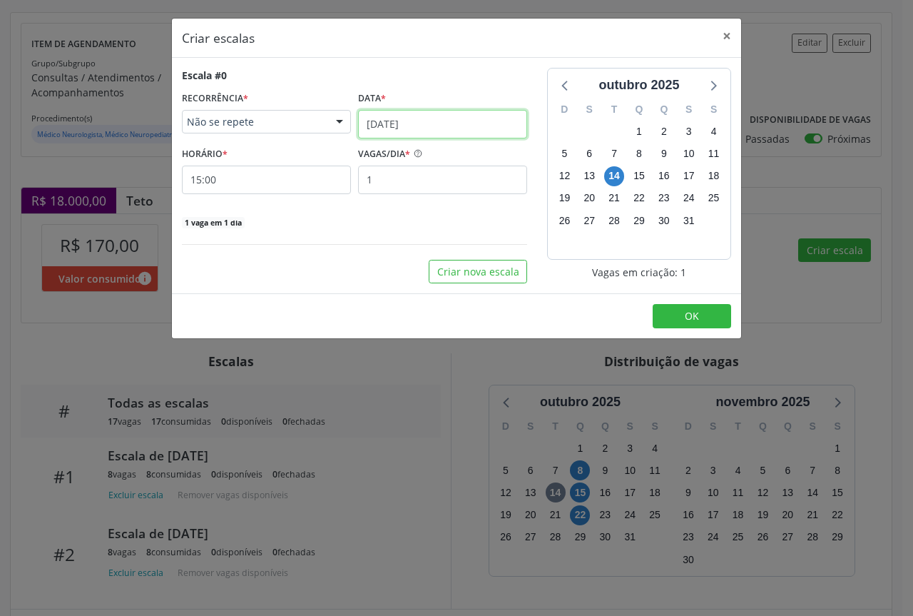
click at [385, 122] on input "1[DATE]" at bounding box center [442, 124] width 169 height 29
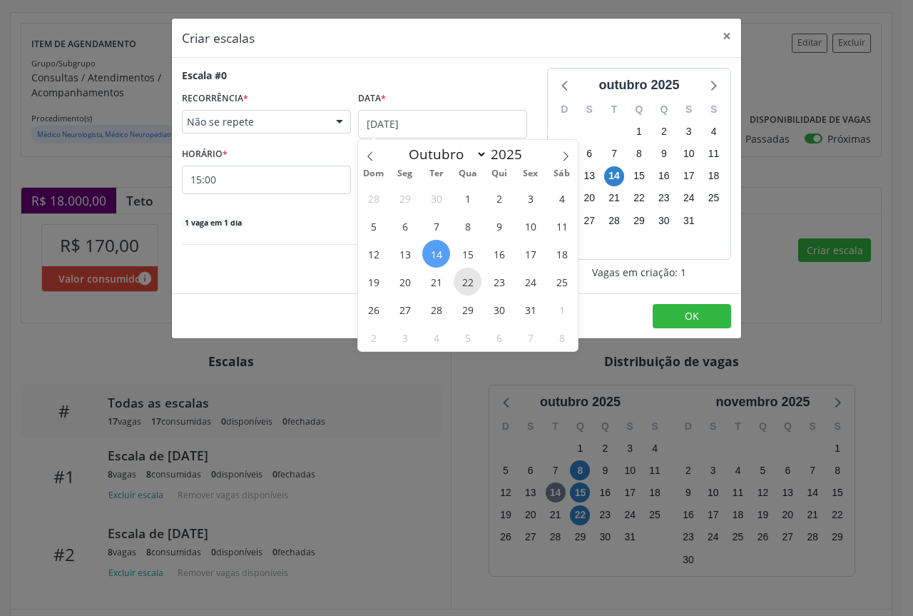
click at [464, 279] on span "22" at bounding box center [468, 282] width 28 height 28
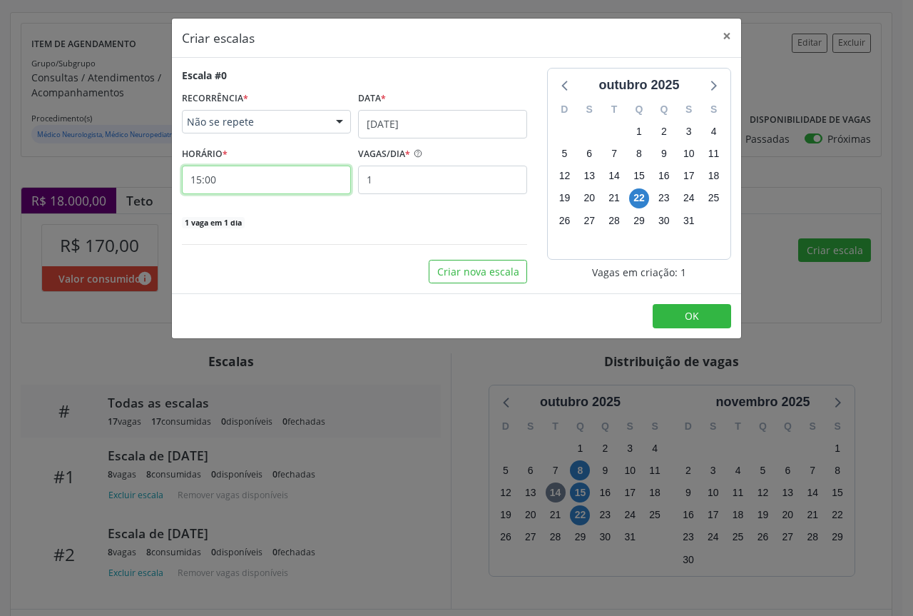
click at [306, 179] on input "15:00" at bounding box center [266, 180] width 169 height 29
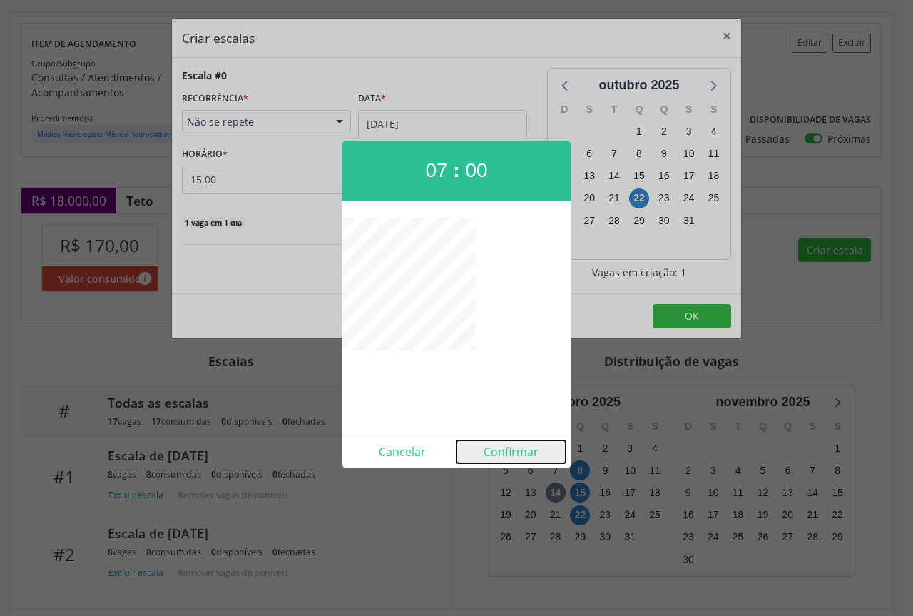
click at [495, 451] on button "Confirmar" at bounding box center [511, 451] width 109 height 23
type input "07:00"
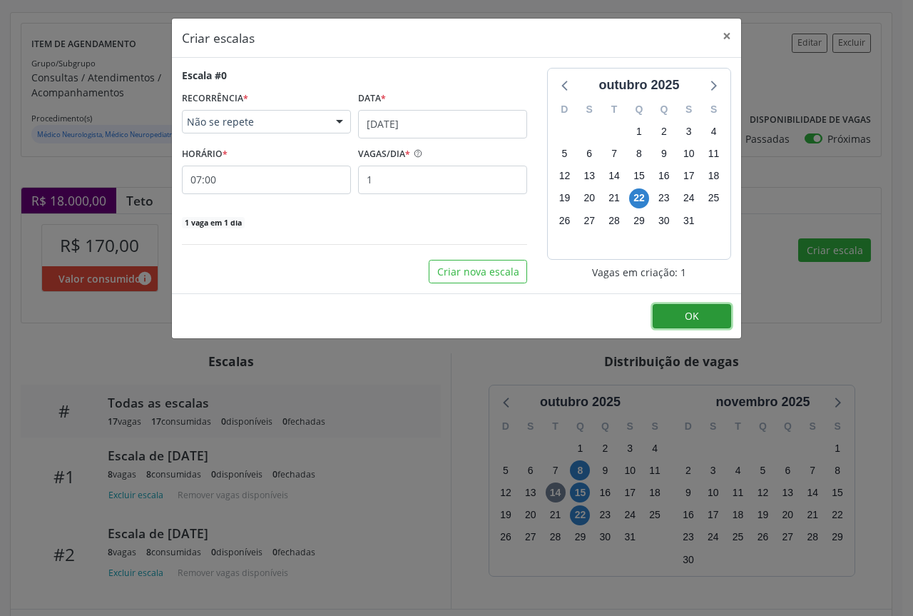
click at [708, 317] on button "OK" at bounding box center [692, 316] width 78 height 24
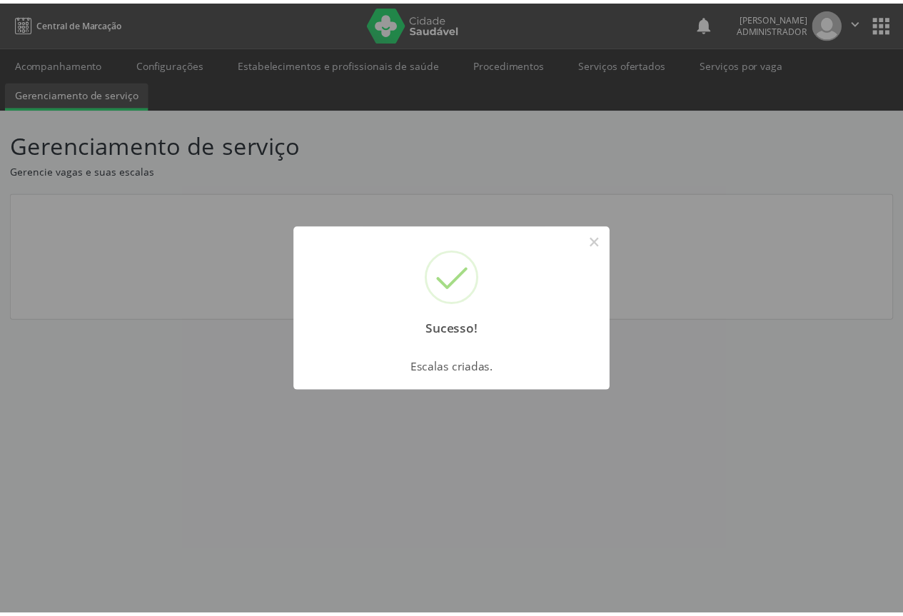
scroll to position [0, 0]
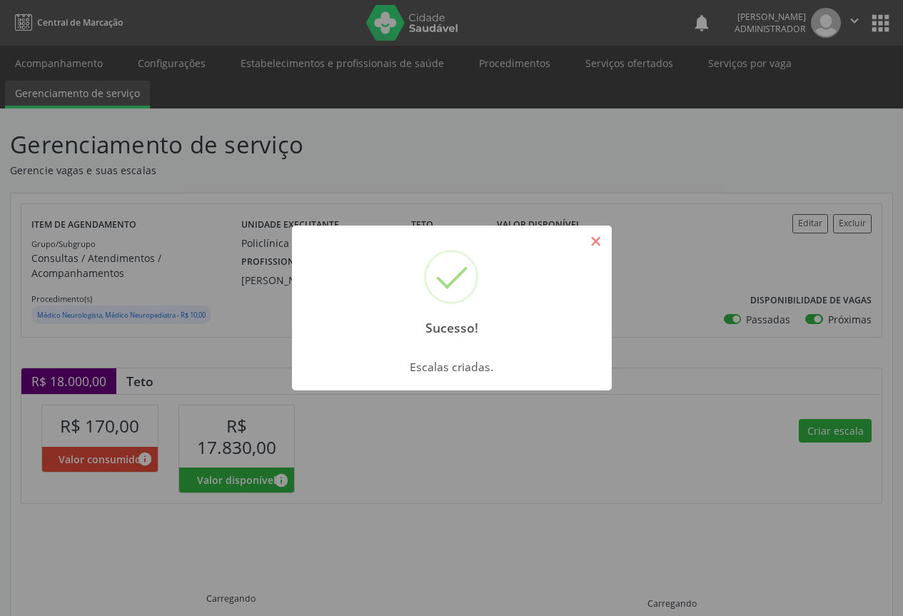
click at [599, 240] on button "×" at bounding box center [596, 241] width 24 height 24
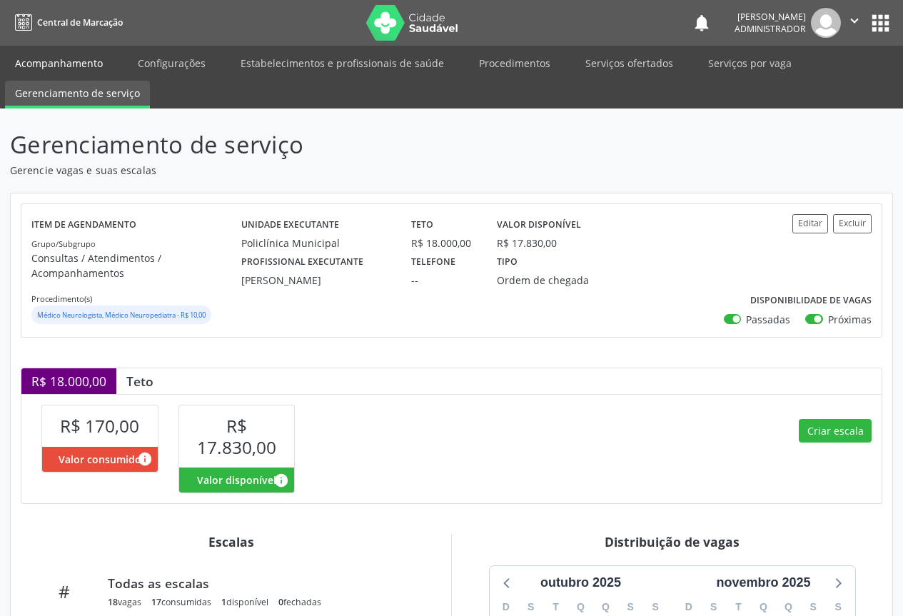
click at [48, 56] on link "Acompanhamento" at bounding box center [59, 63] width 108 height 25
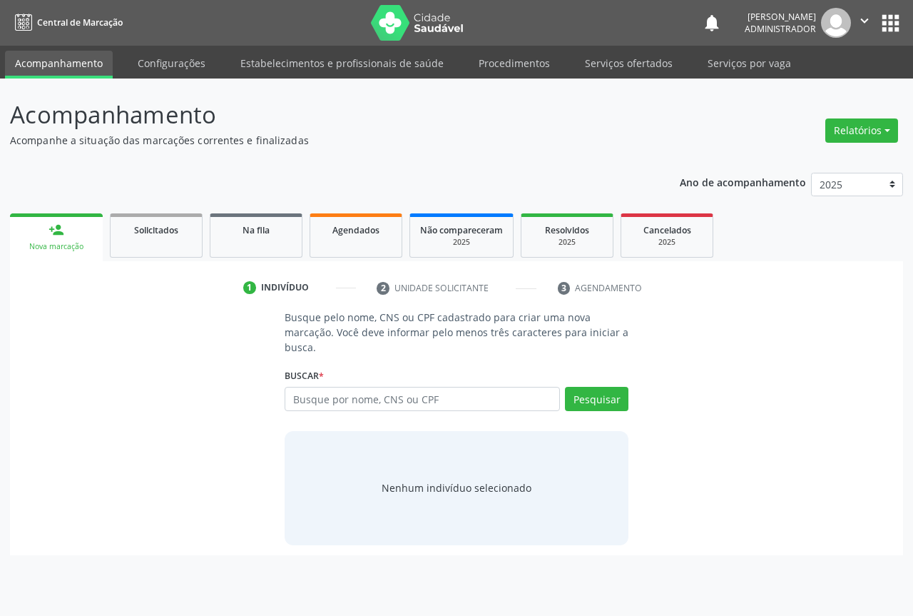
click at [72, 228] on link "person_add Nova marcação" at bounding box center [56, 237] width 93 height 48
click at [350, 399] on input "text" at bounding box center [422, 399] width 275 height 24
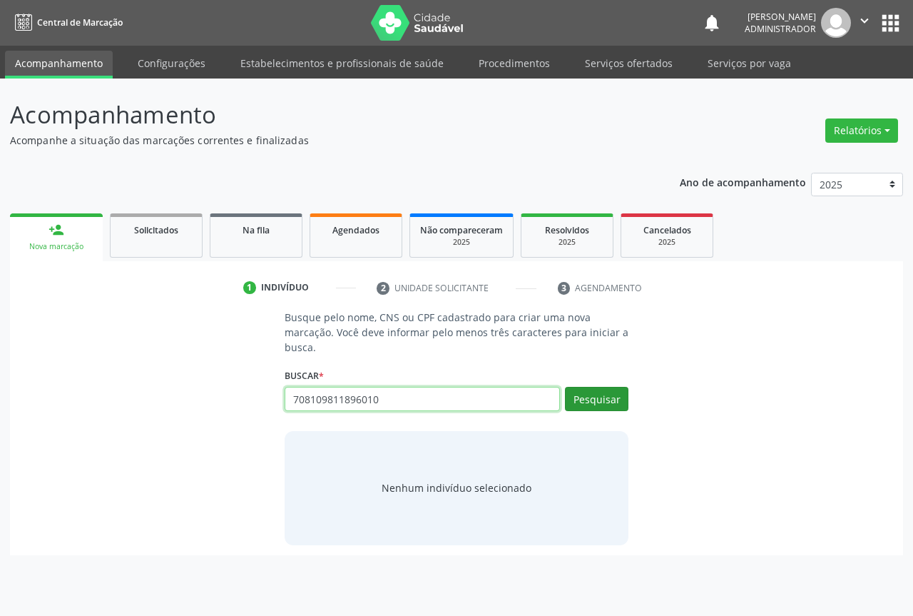
type input "708109811896010"
click at [601, 400] on button "Pesquisar" at bounding box center [597, 399] width 64 height 24
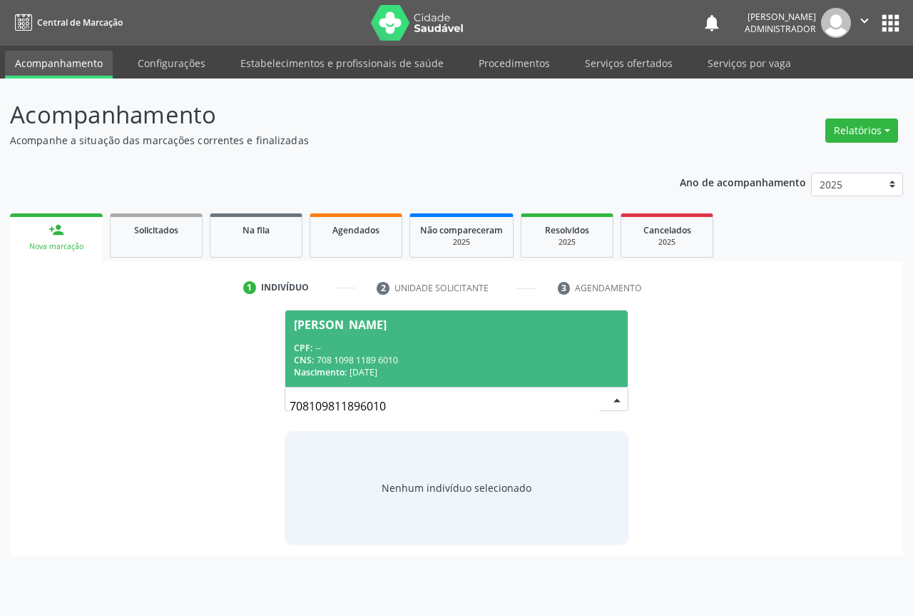
click at [330, 346] on div "CPF: --" at bounding box center [456, 348] width 325 height 12
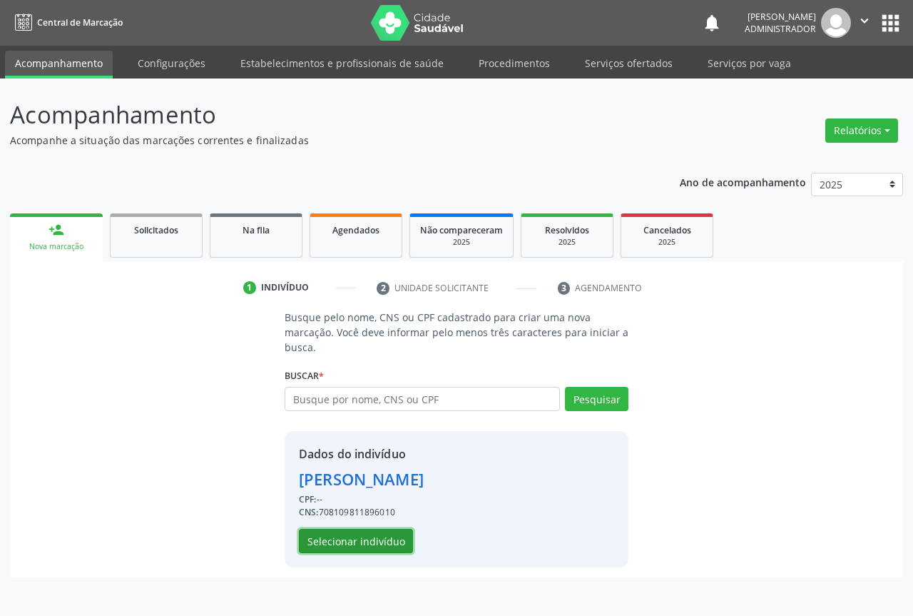
click at [362, 553] on button "Selecionar indivíduo" at bounding box center [356, 541] width 114 height 24
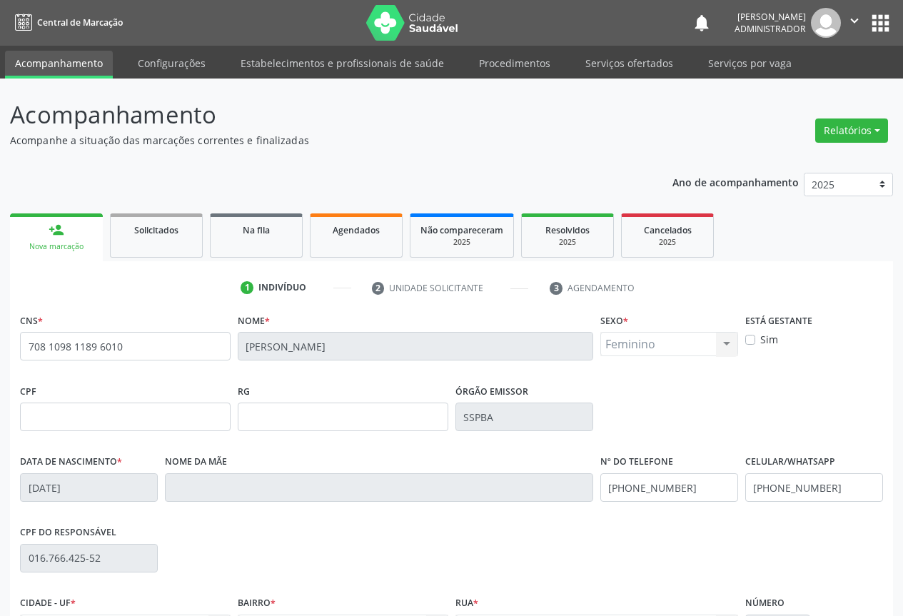
scroll to position [158, 0]
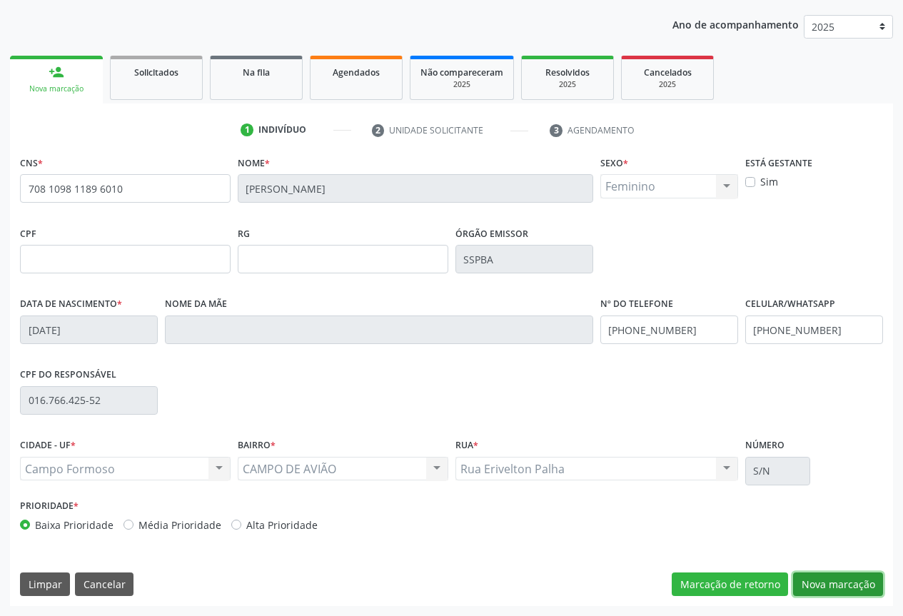
click at [820, 585] on button "Nova marcação" at bounding box center [838, 584] width 90 height 24
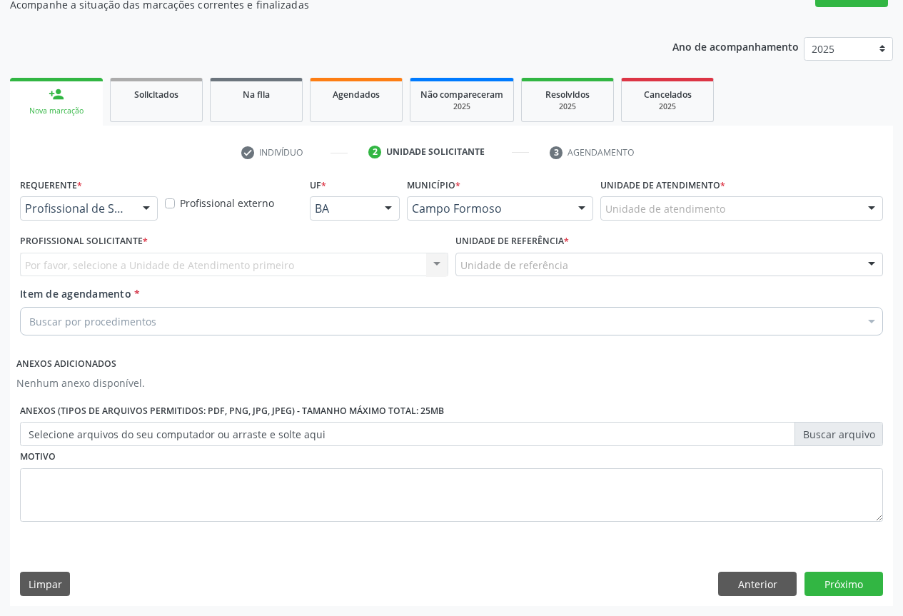
scroll to position [136, 0]
click at [145, 204] on div at bounding box center [146, 209] width 21 height 24
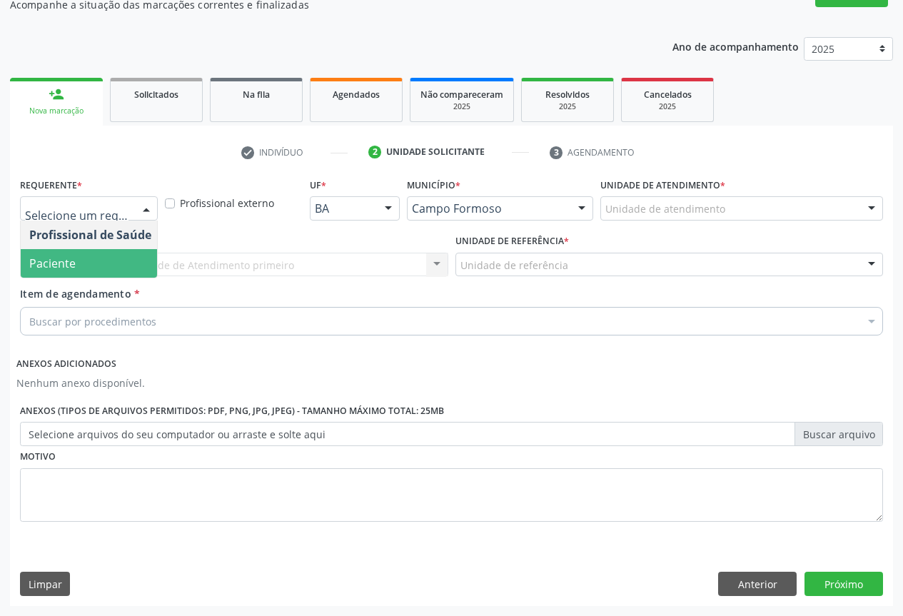
click at [141, 260] on span "Paciente" at bounding box center [90, 263] width 139 height 29
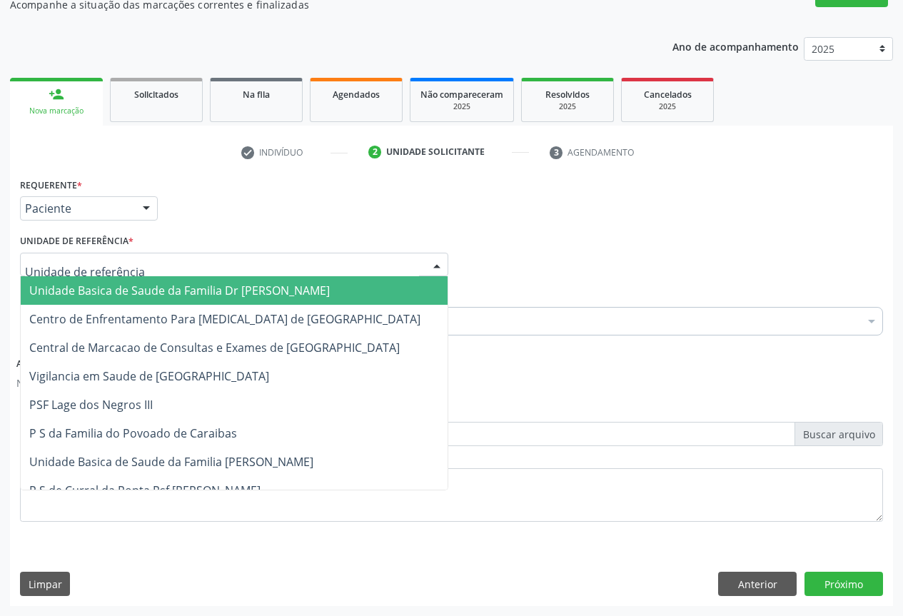
click at [439, 263] on div at bounding box center [436, 265] width 21 height 24
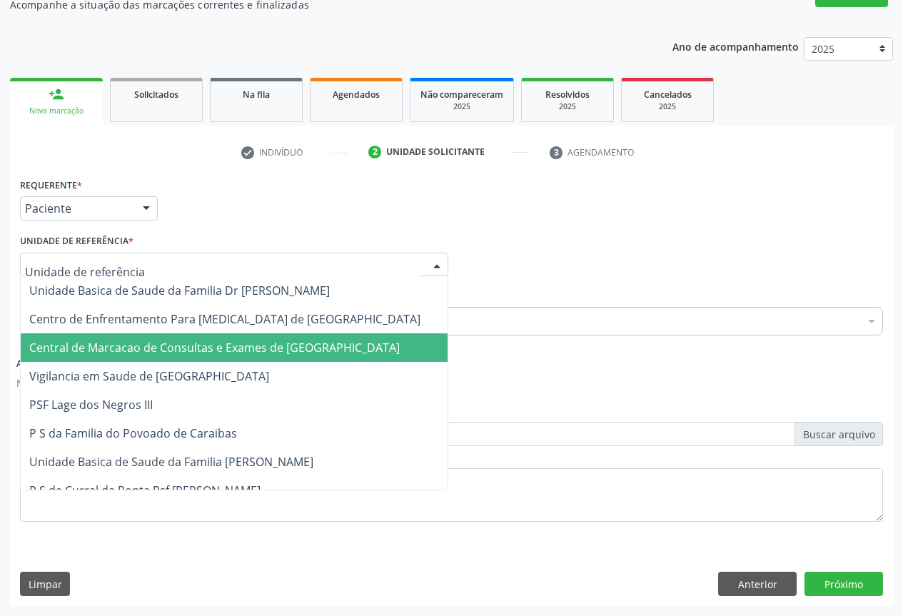
click at [409, 345] on span "Central de Marcacao de Consultas e Exames de [GEOGRAPHIC_DATA]" at bounding box center [234, 347] width 427 height 29
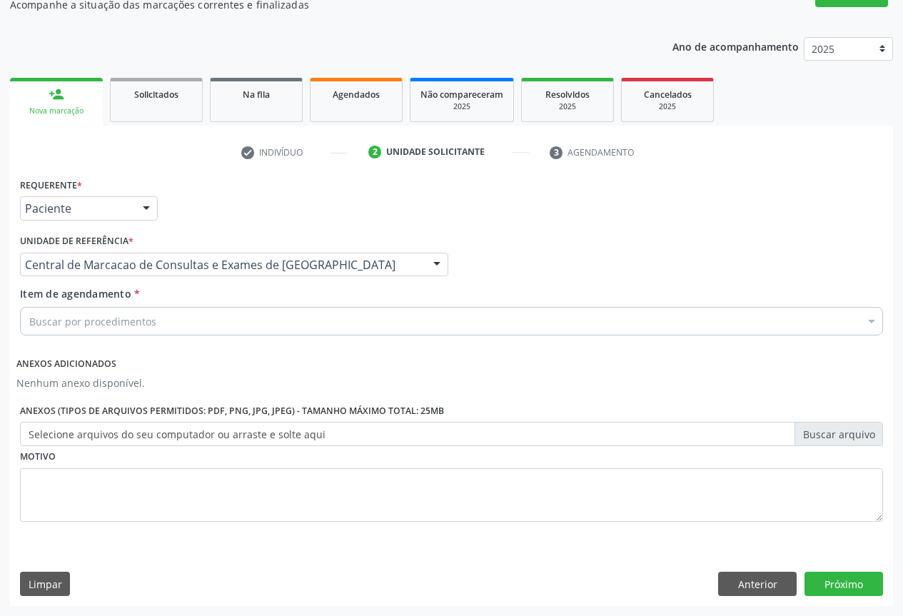
click at [414, 325] on div "Buscar por procedimentos" at bounding box center [451, 321] width 863 height 29
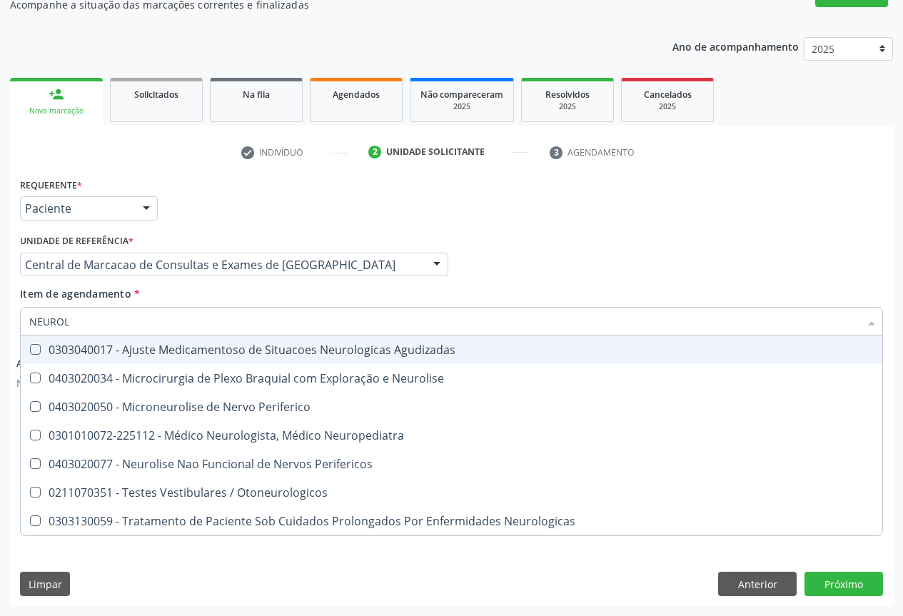
type input "NEUROLO"
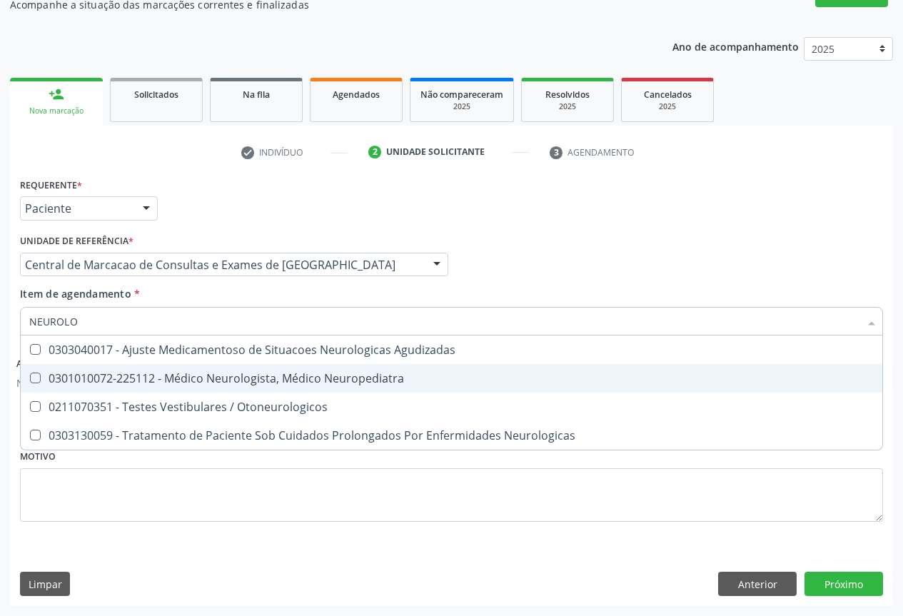
click at [384, 379] on div "0301010072-225112 - Médico Neurologista, Médico Neuropediatra" at bounding box center [451, 378] width 844 height 11
checkbox Neuropediatra "true"
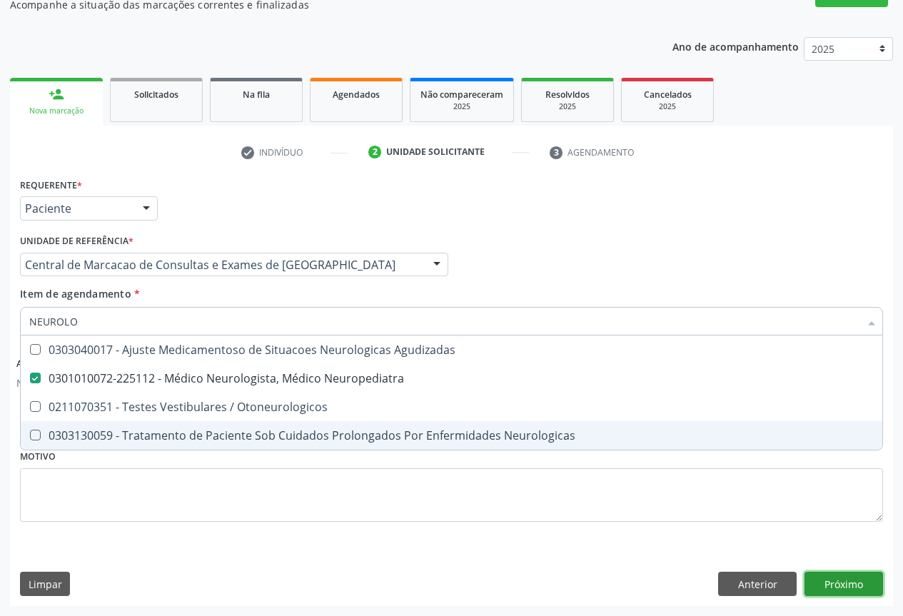
click at [823, 587] on button "Próximo" at bounding box center [843, 584] width 78 height 24
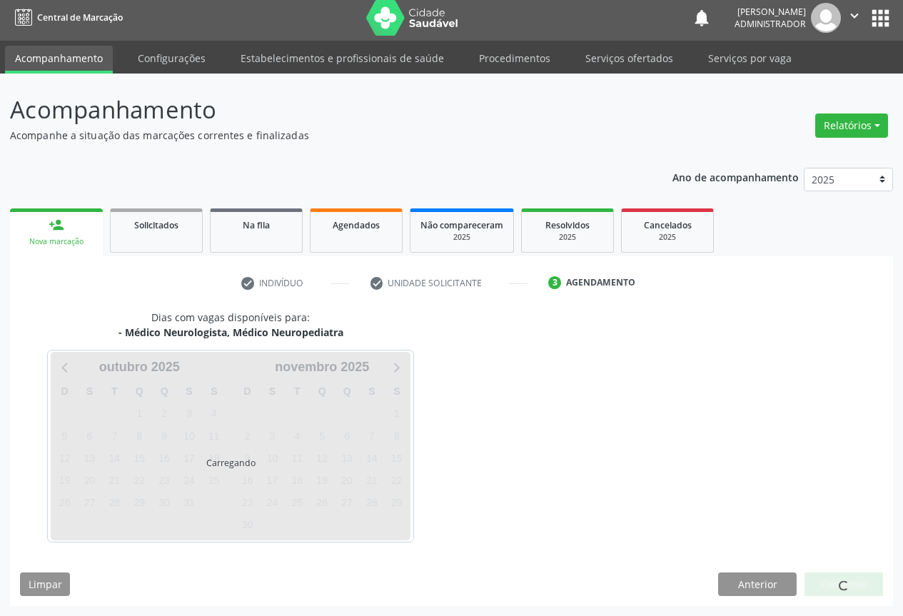
scroll to position [5, 0]
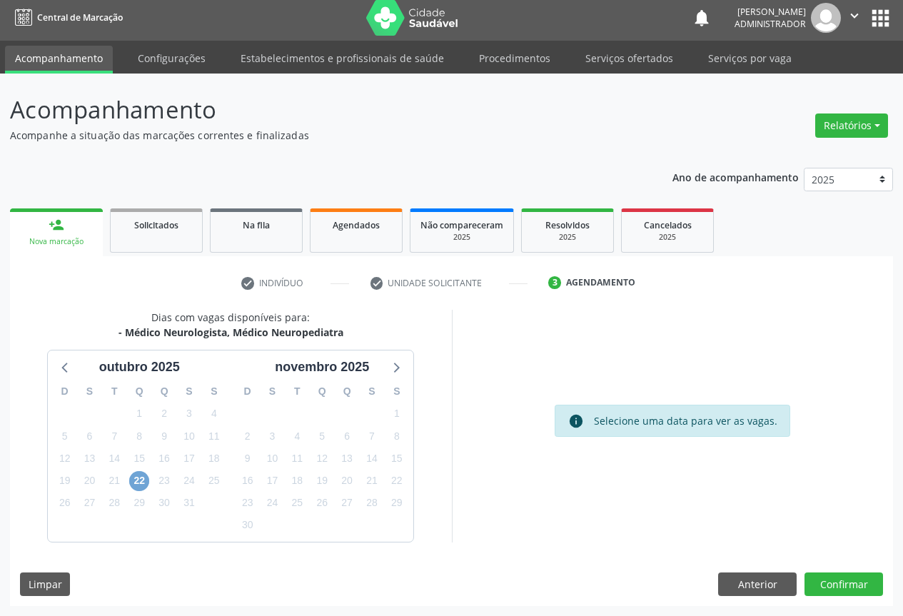
click at [143, 480] on span "22" at bounding box center [139, 481] width 20 height 20
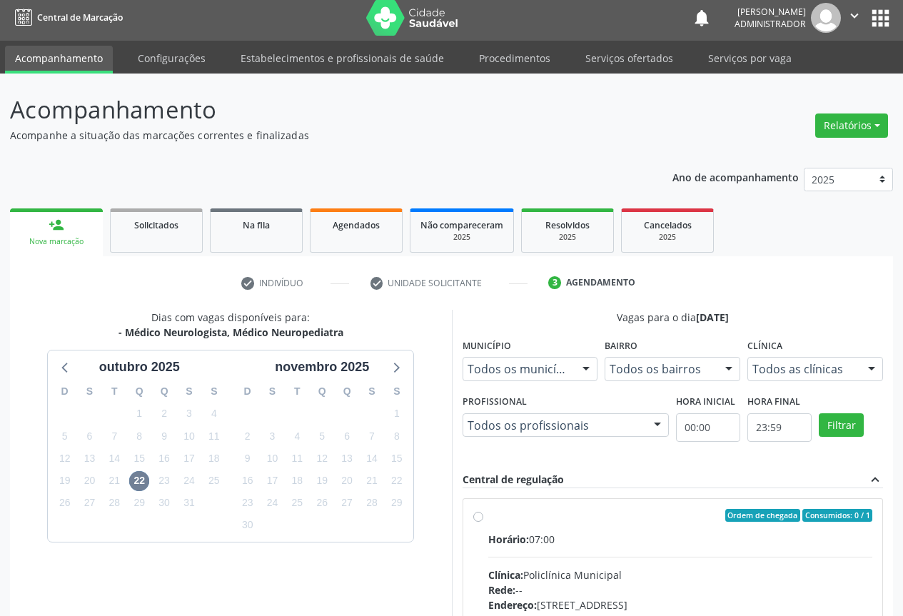
click at [483, 517] on div "Ordem de chegada Consumidos: 0 / 1 Horário: 07:00 Clínica: Policlínica Municipa…" at bounding box center [673, 618] width 400 height 219
radio input "true"
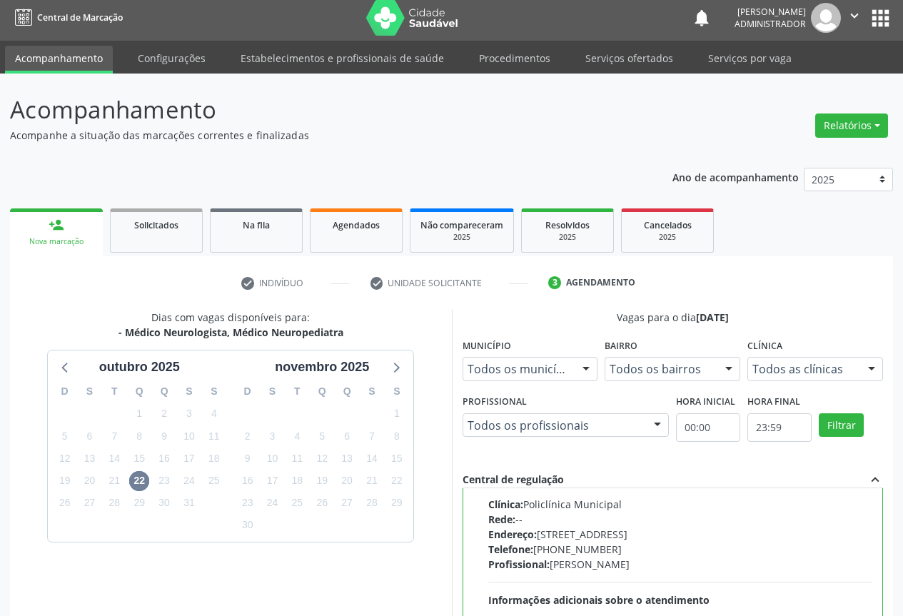
scroll to position [237, 0]
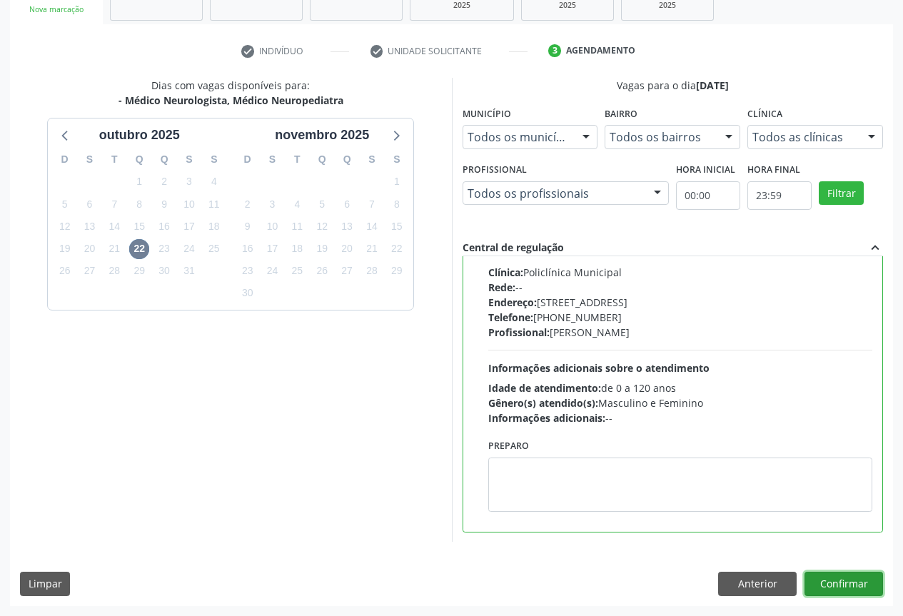
click at [828, 580] on button "Confirmar" at bounding box center [843, 584] width 78 height 24
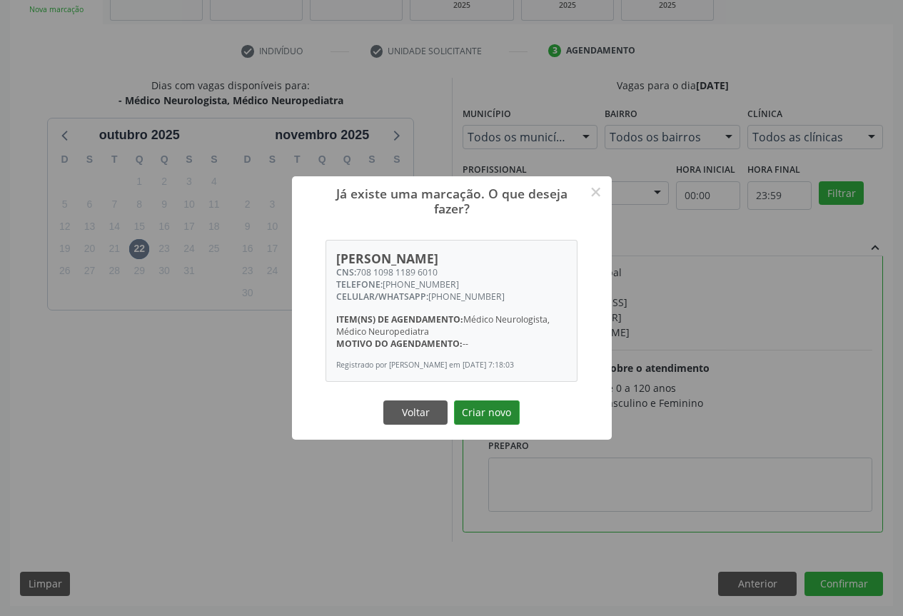
click at [495, 425] on button "Criar novo" at bounding box center [487, 412] width 66 height 24
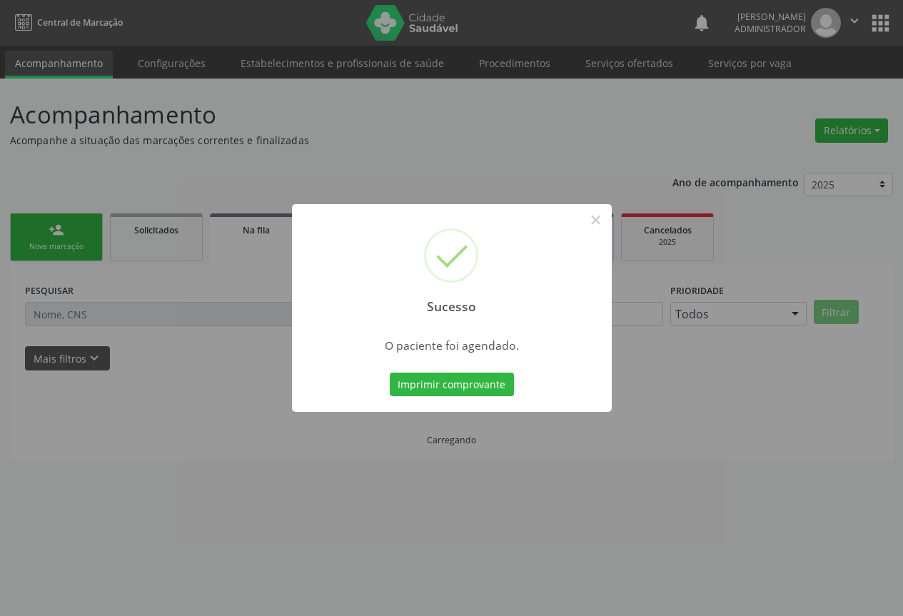
scroll to position [0, 0]
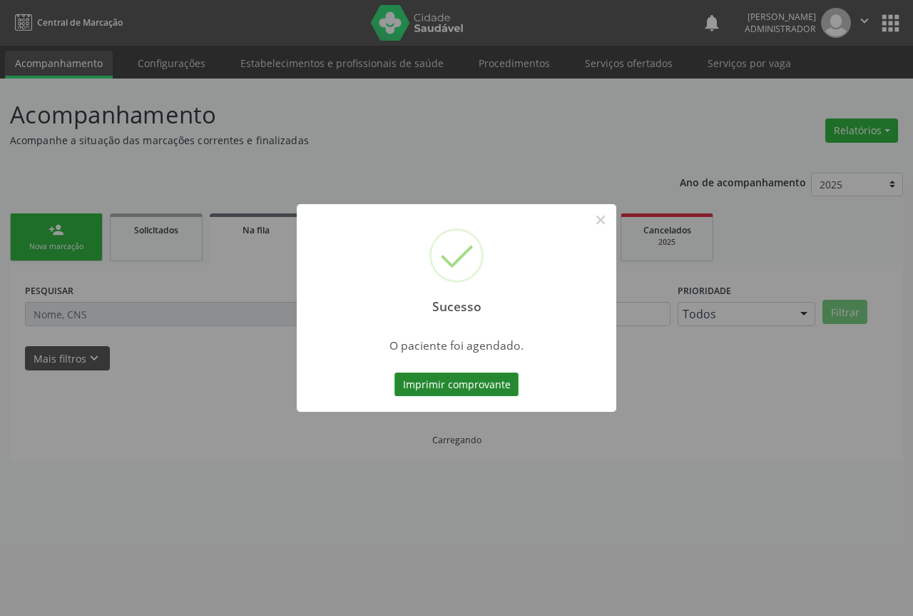
click at [425, 382] on button "Imprimir comprovante" at bounding box center [457, 385] width 124 height 24
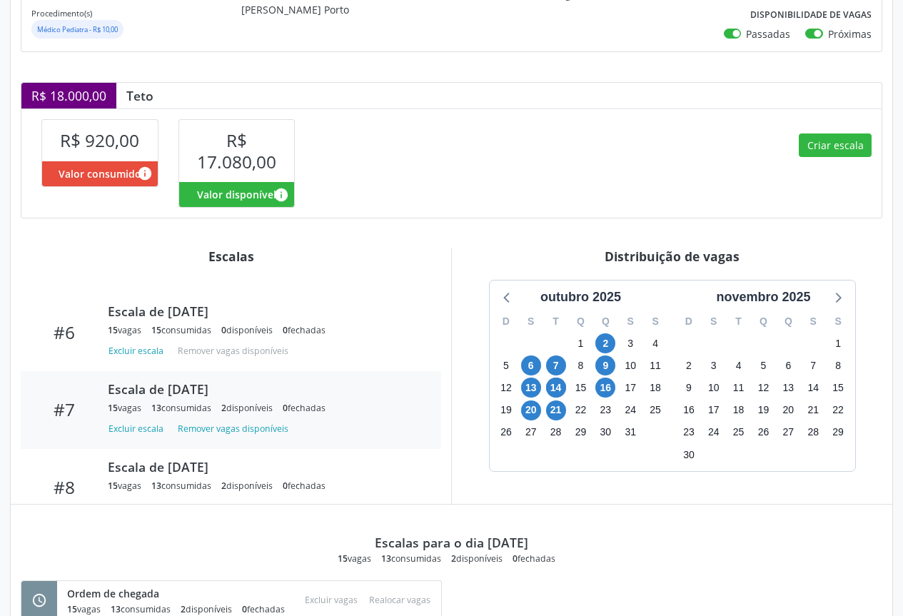
scroll to position [500, 0]
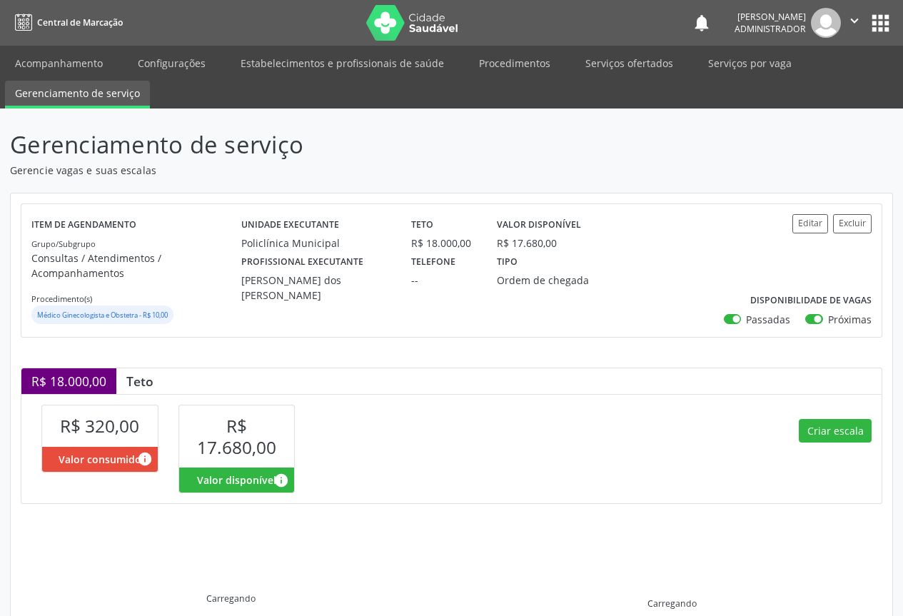
scroll to position [181, 0]
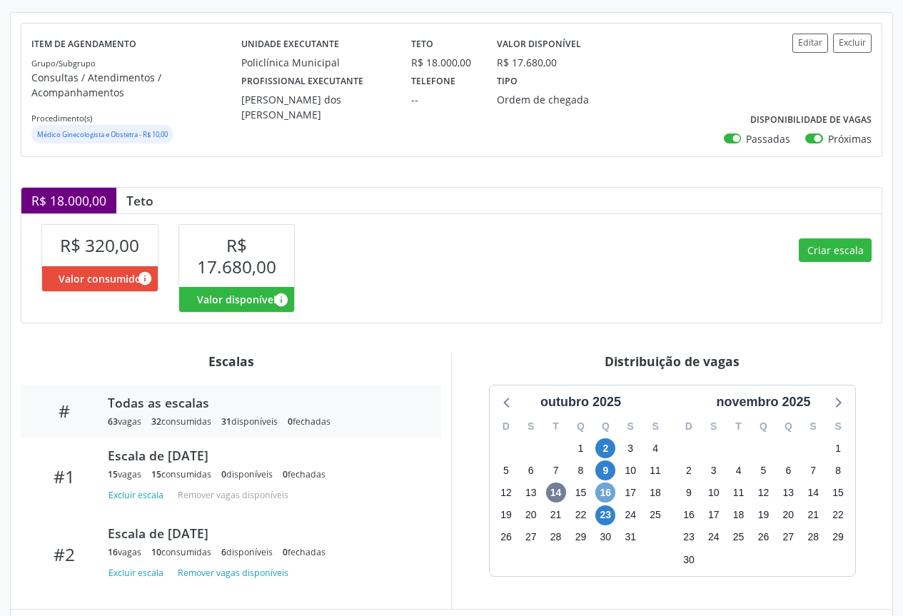
click at [604, 495] on span "16" at bounding box center [605, 492] width 20 height 20
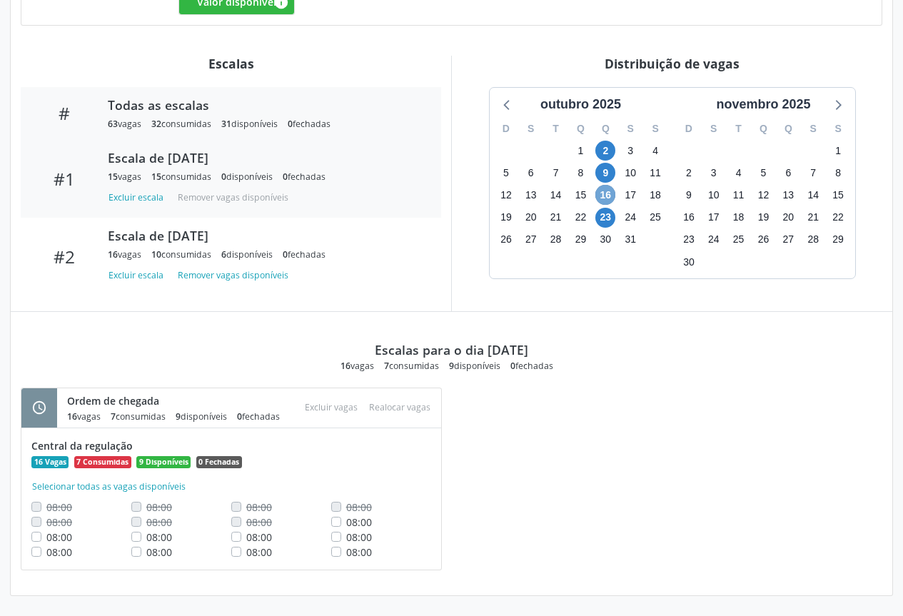
scroll to position [150, 0]
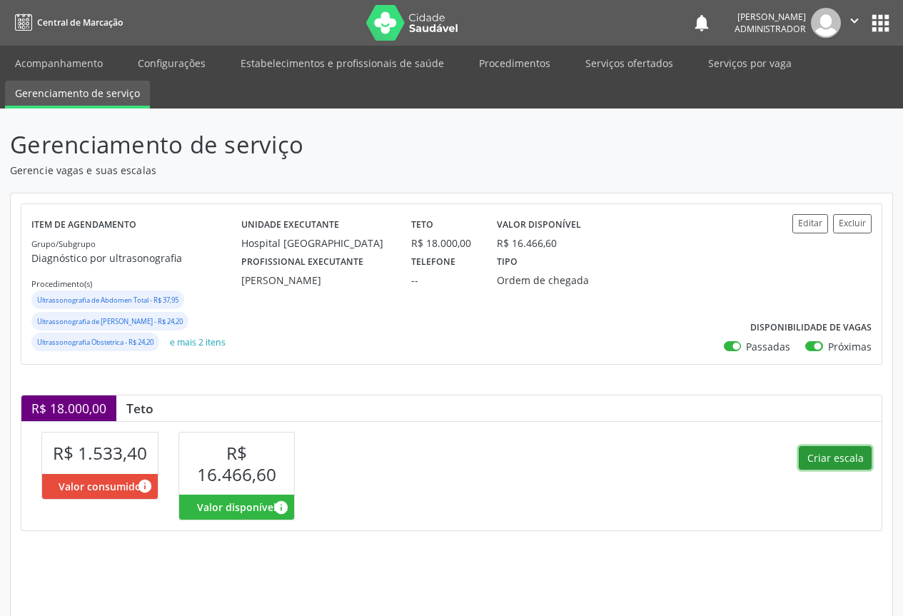
click at [830, 450] on button "Criar escala" at bounding box center [835, 458] width 73 height 24
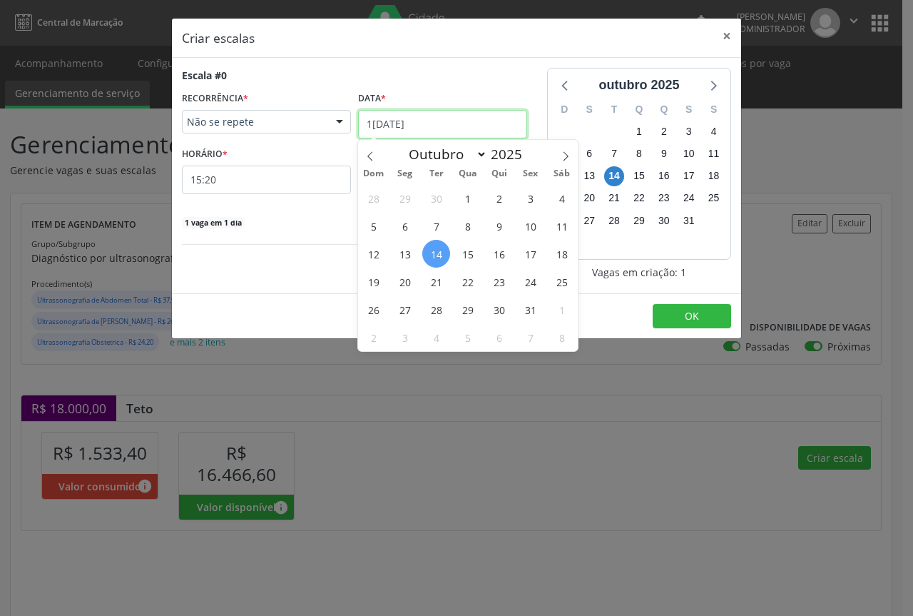
click at [402, 119] on input "1[DATE]" at bounding box center [442, 124] width 169 height 29
click at [503, 282] on span "23" at bounding box center [499, 282] width 28 height 28
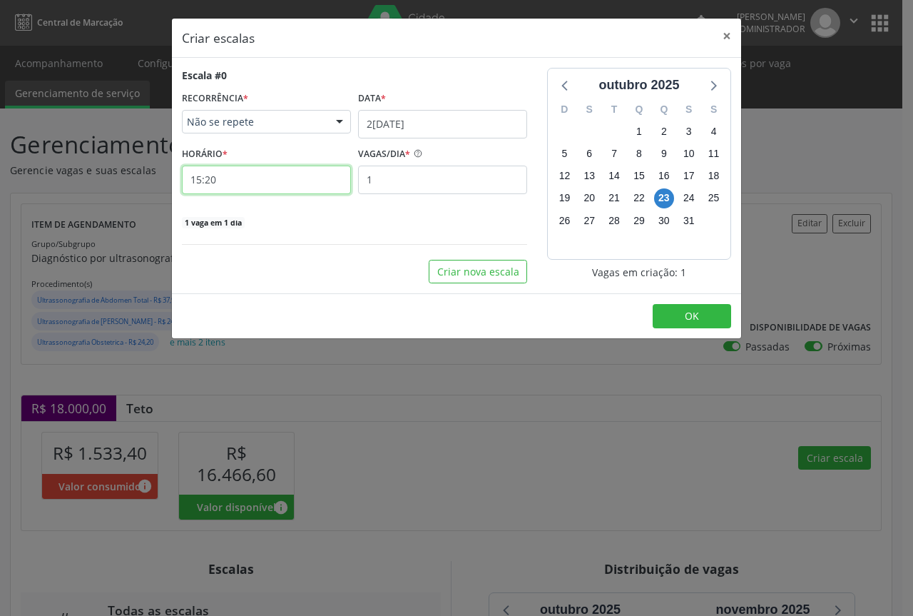
click at [308, 183] on input "15:20" at bounding box center [266, 180] width 169 height 29
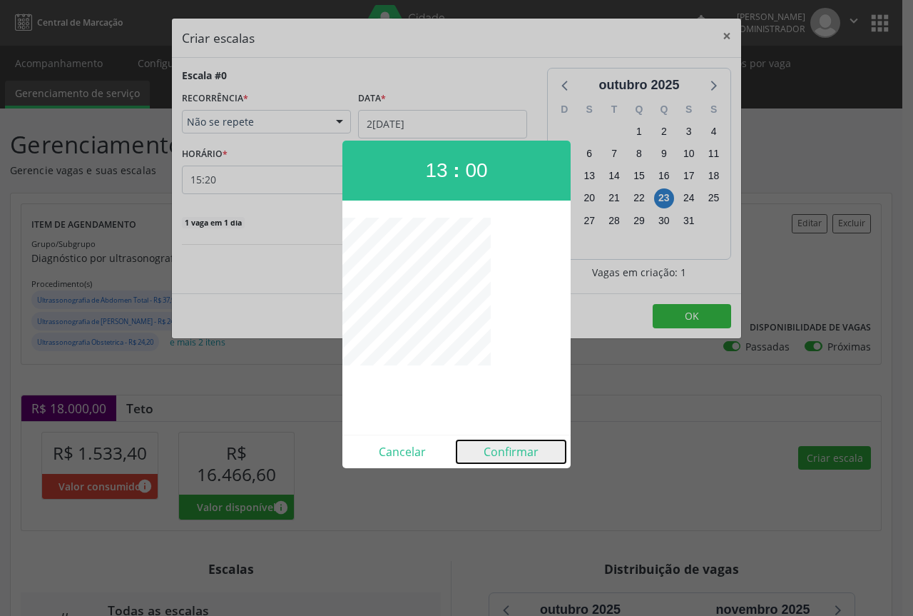
click at [513, 445] on button "Confirmar" at bounding box center [511, 451] width 109 height 23
type input "13:00"
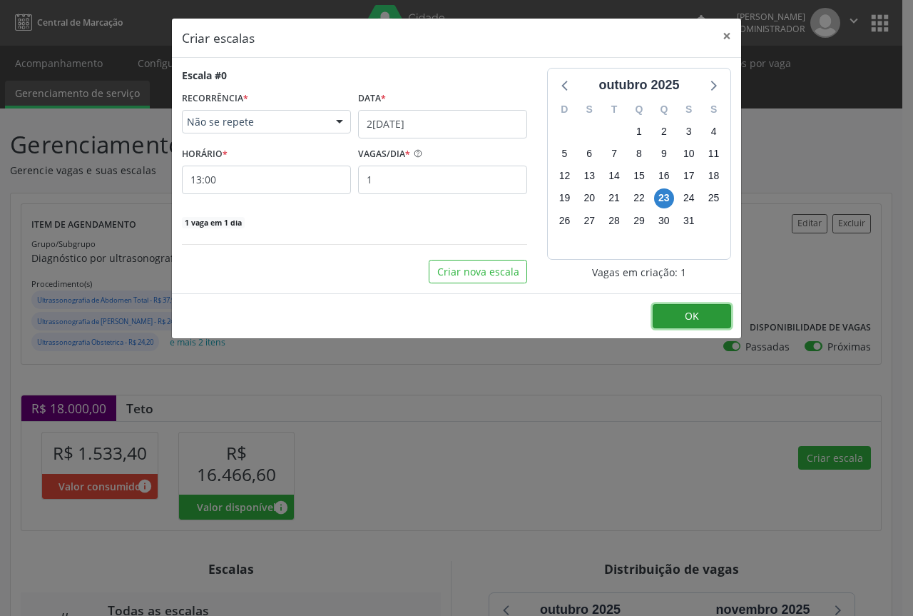
click at [700, 318] on button "OK" at bounding box center [692, 316] width 78 height 24
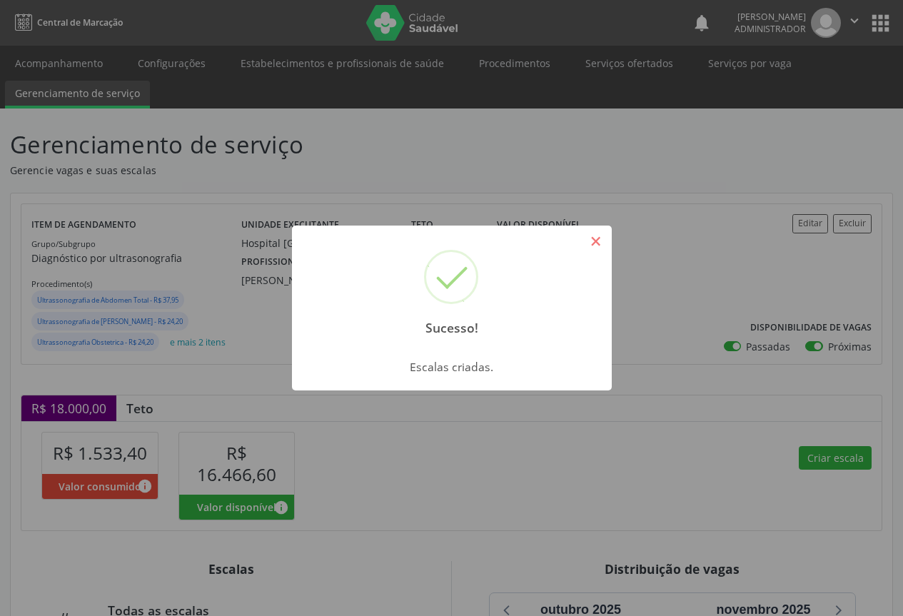
click at [588, 240] on button "×" at bounding box center [596, 241] width 24 height 24
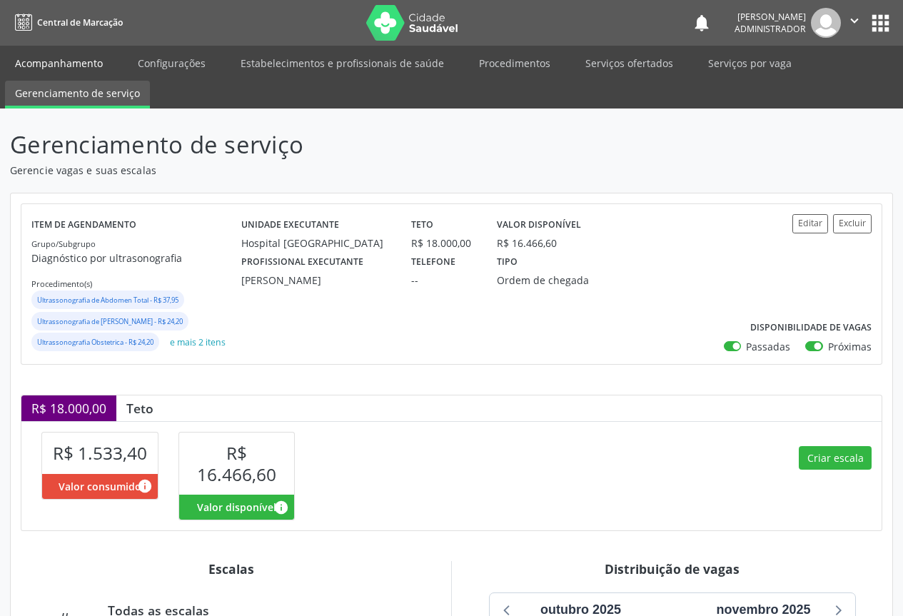
click at [54, 61] on link "Acompanhamento" at bounding box center [59, 63] width 108 height 25
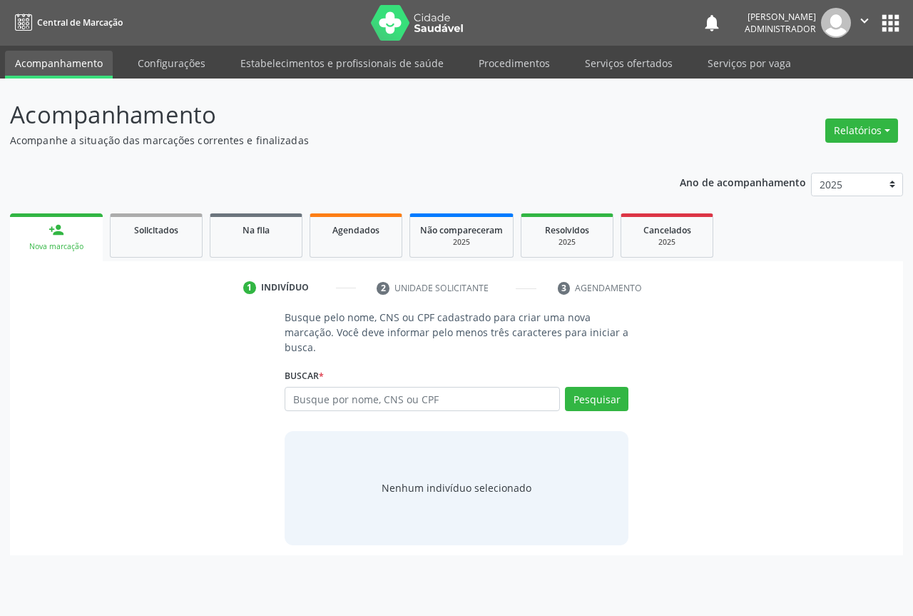
click at [335, 397] on input "text" at bounding box center [422, 399] width 275 height 24
type input "707803682650517"
click at [607, 405] on button "Pesquisar" at bounding box center [597, 399] width 64 height 24
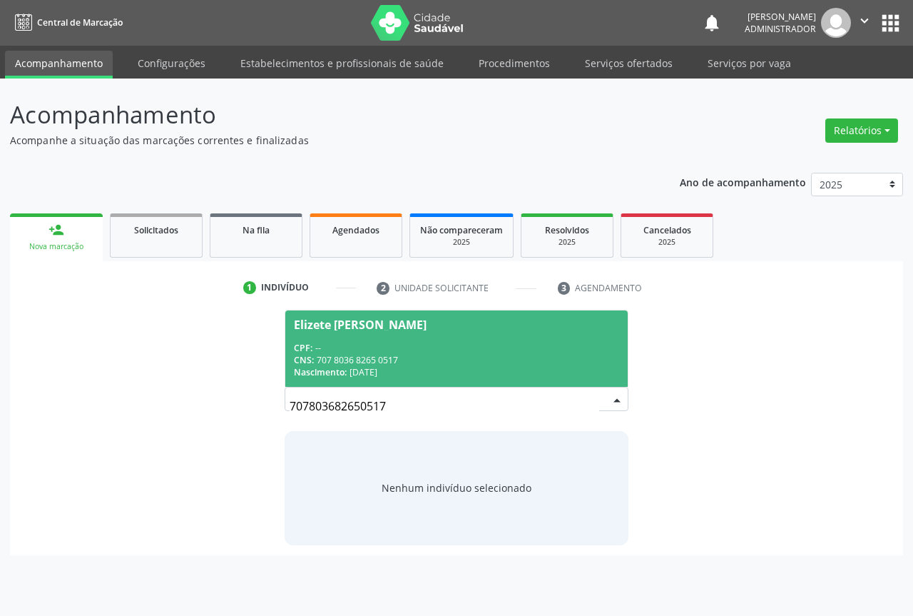
click at [380, 333] on span "Elizete [PERSON_NAME] CPF: -- CNS: 707 8036 8265 0517 Nascimento: 3[DATE]" at bounding box center [456, 348] width 343 height 76
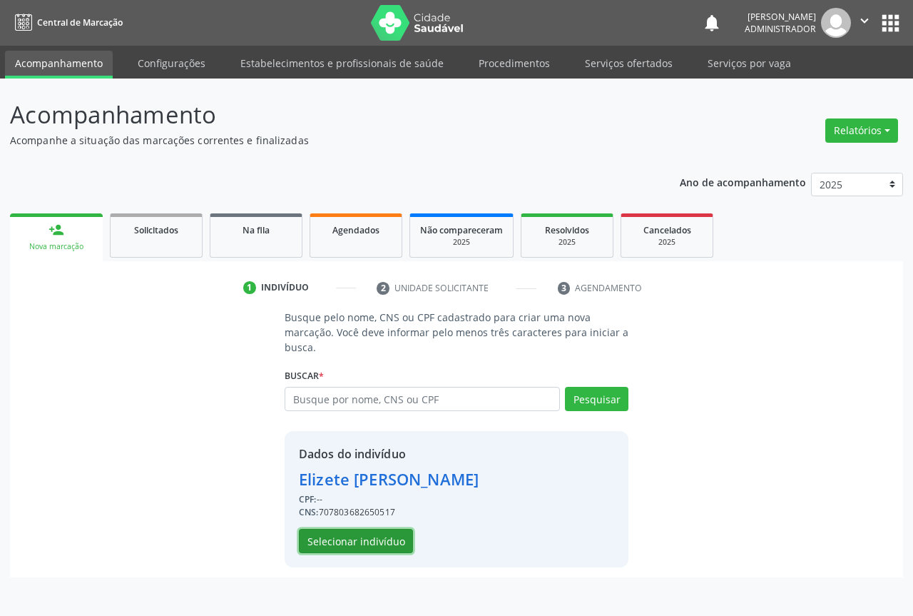
click at [368, 541] on button "Selecionar indivíduo" at bounding box center [356, 541] width 114 height 24
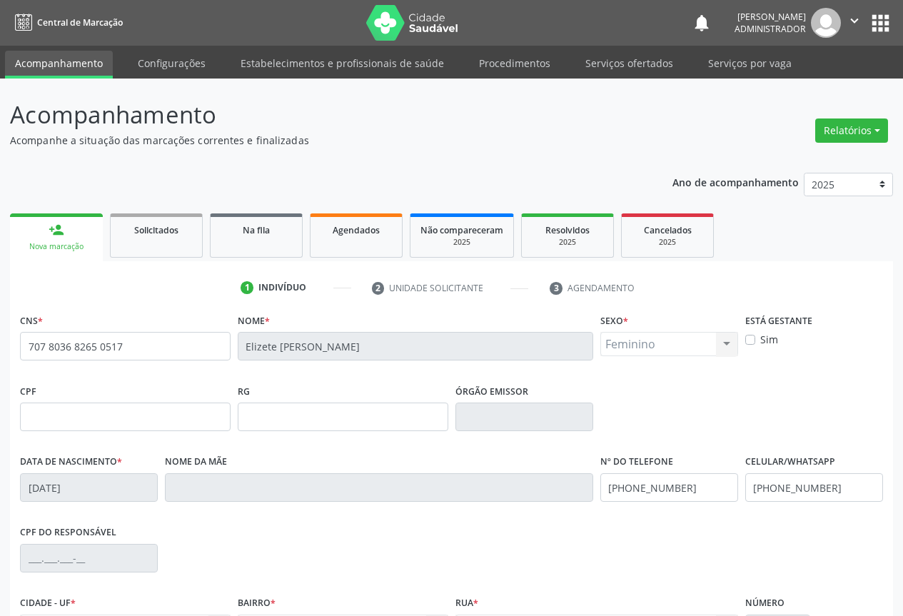
scroll to position [158, 0]
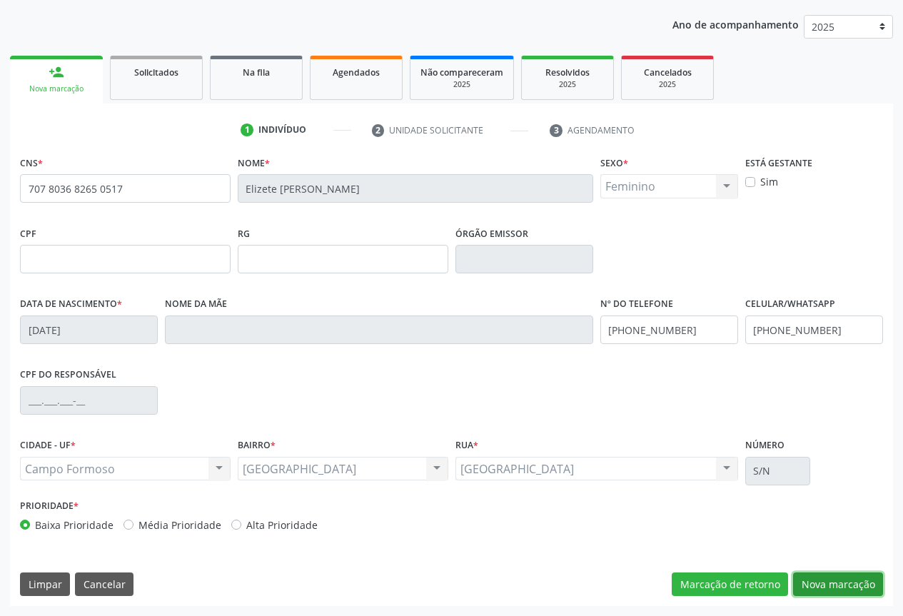
click at [839, 580] on button "Nova marcação" at bounding box center [838, 584] width 90 height 24
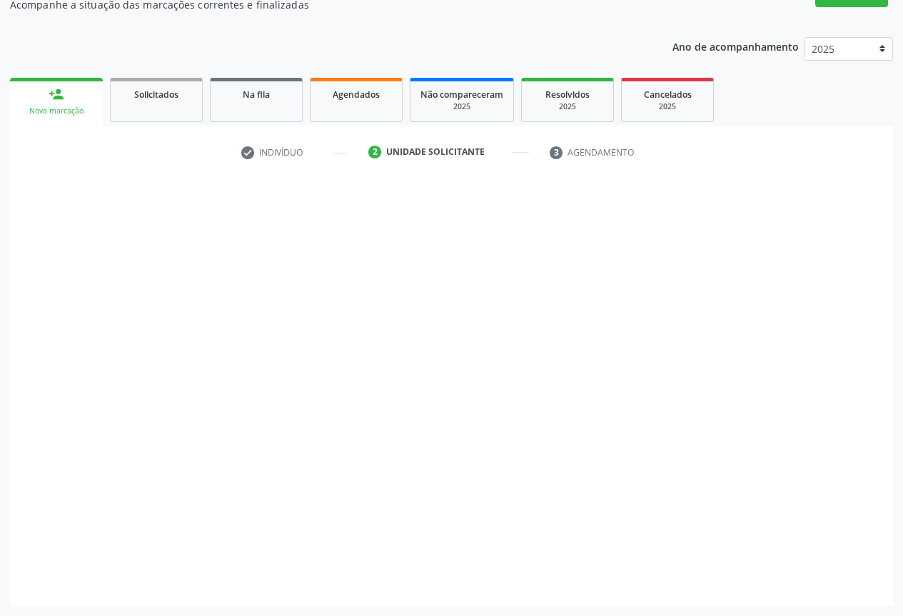
scroll to position [136, 0]
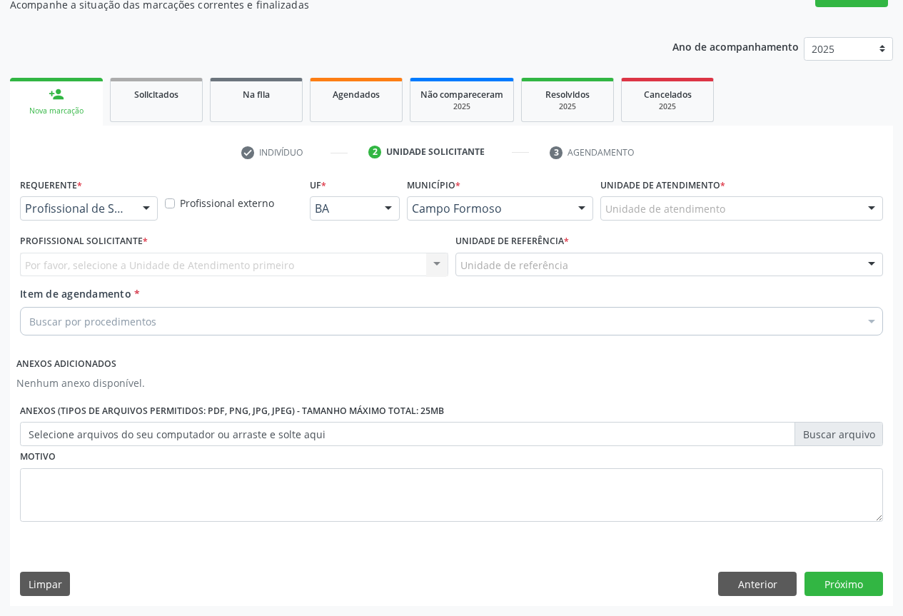
click at [150, 208] on div at bounding box center [146, 209] width 21 height 24
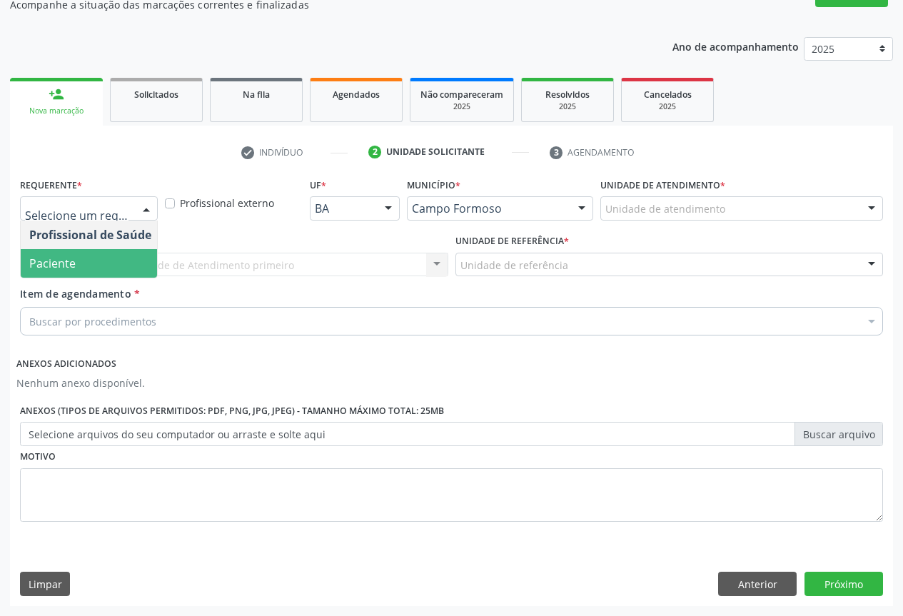
click at [116, 260] on span "Paciente" at bounding box center [90, 263] width 139 height 29
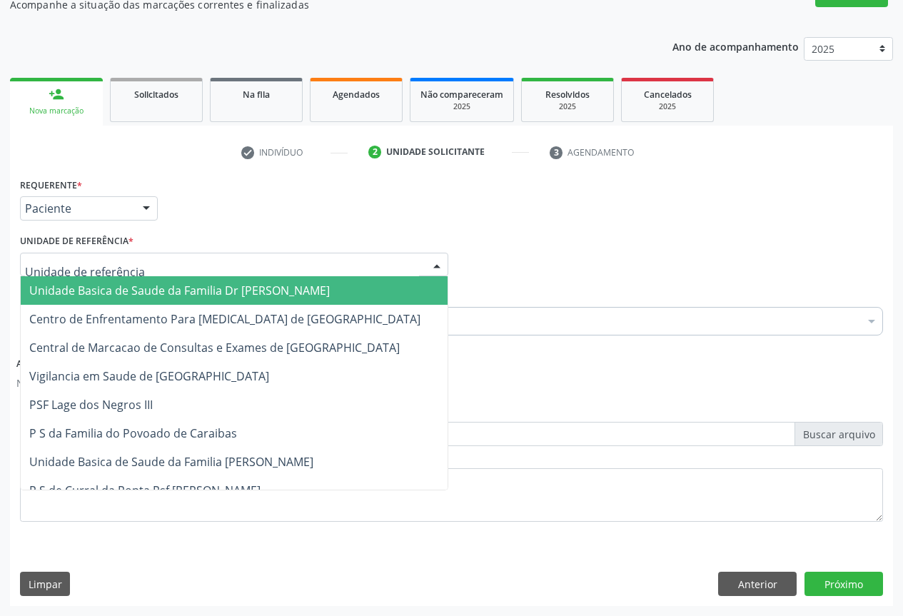
click at [432, 264] on div at bounding box center [436, 265] width 21 height 24
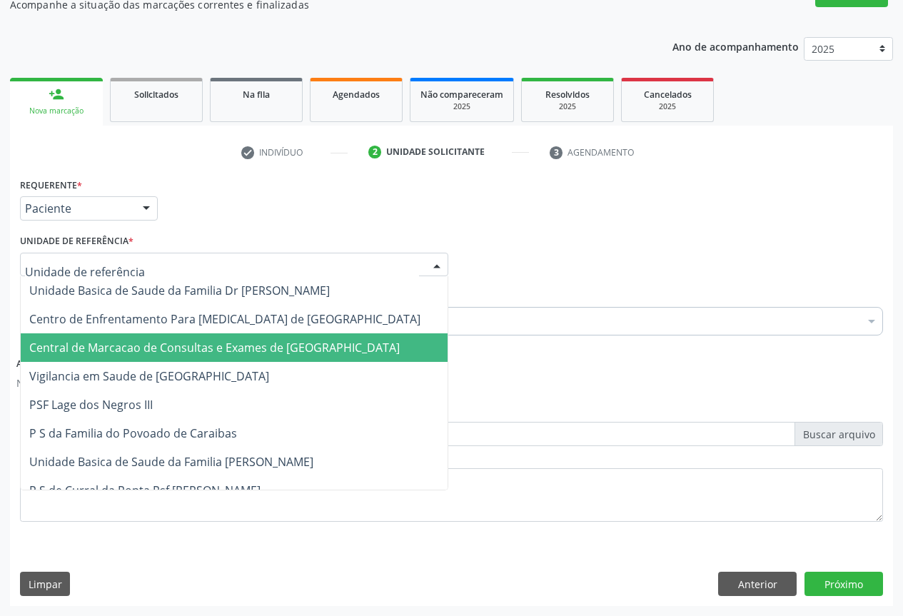
click at [366, 339] on span "Central de Marcacao de Consultas e Exames de [GEOGRAPHIC_DATA]" at bounding box center [234, 347] width 427 height 29
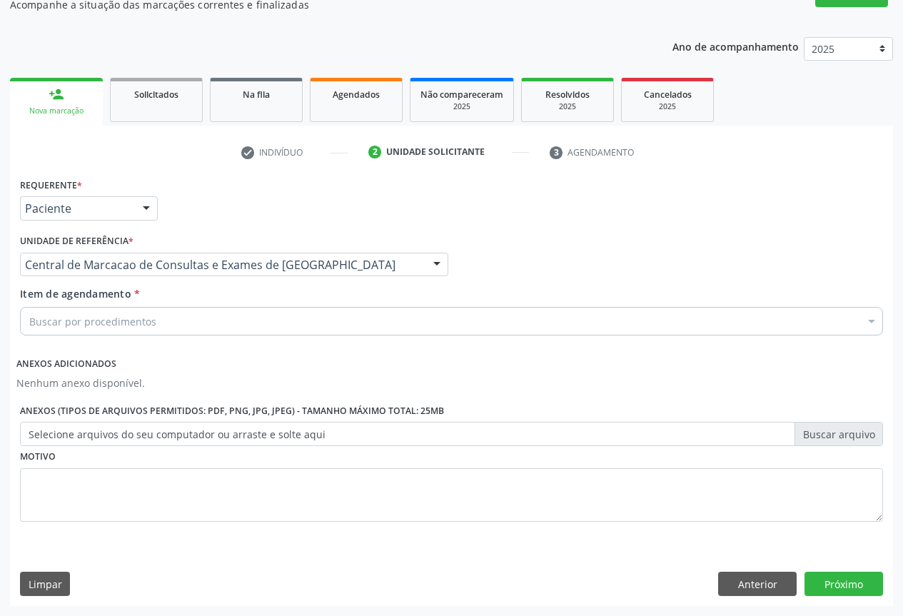
click at [366, 320] on div "Buscar por procedimentos" at bounding box center [451, 321] width 863 height 29
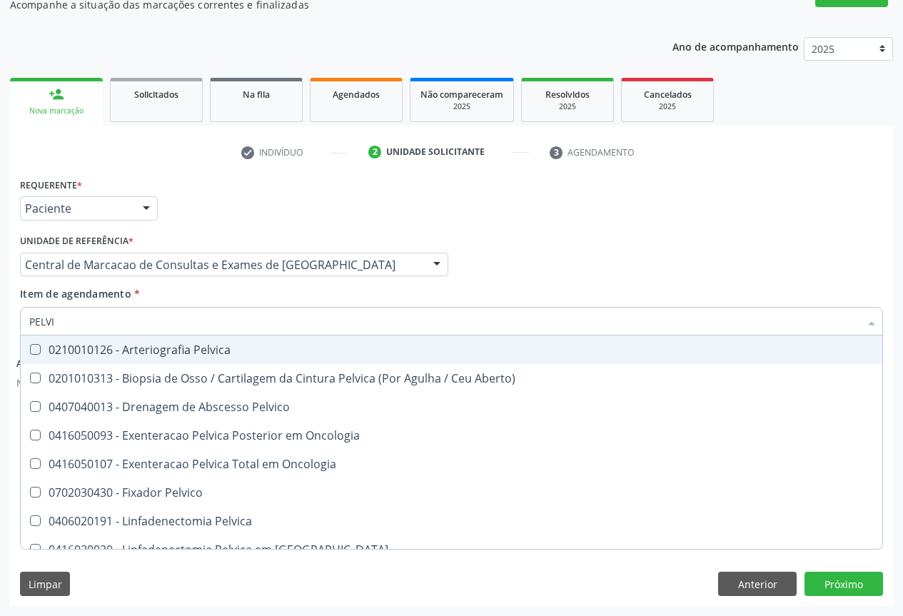
type input "PELVIC"
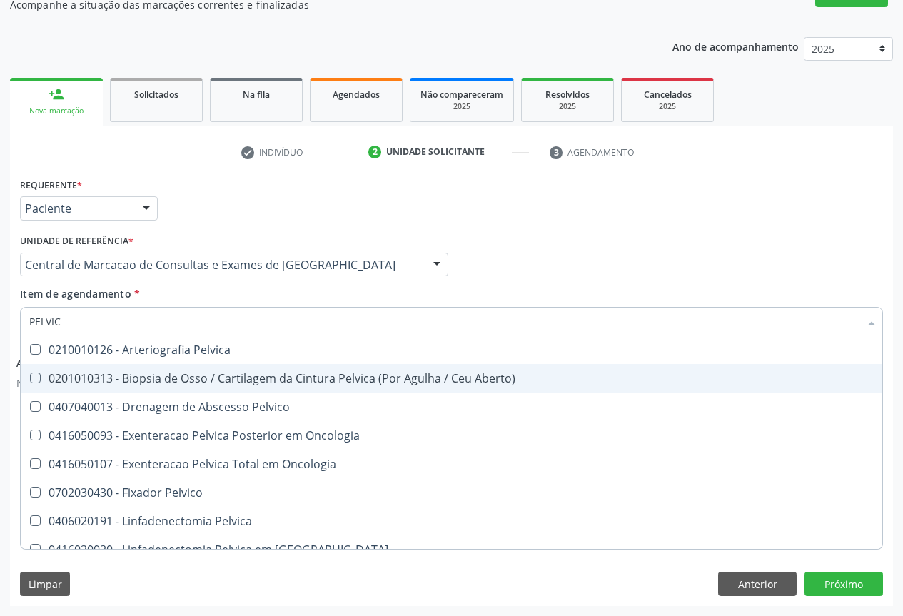
scroll to position [272, 0]
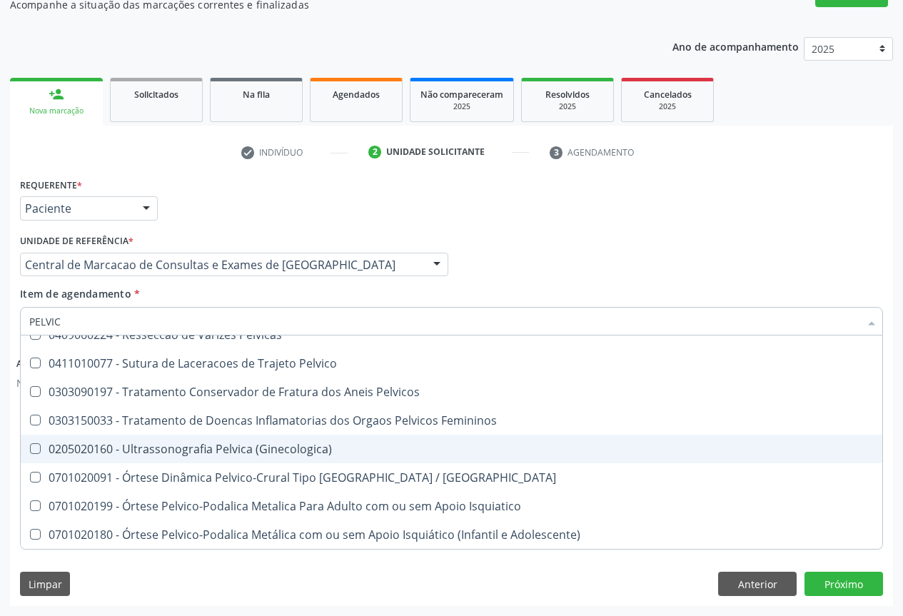
drag, startPoint x: 313, startPoint y: 452, endPoint x: 328, endPoint y: 445, distance: 16.3
click at [313, 452] on div "0205020160 - Ultrassonografia Pelvica (Ginecologica)" at bounding box center [451, 448] width 844 height 11
checkbox \(Ginecologica\) "true"
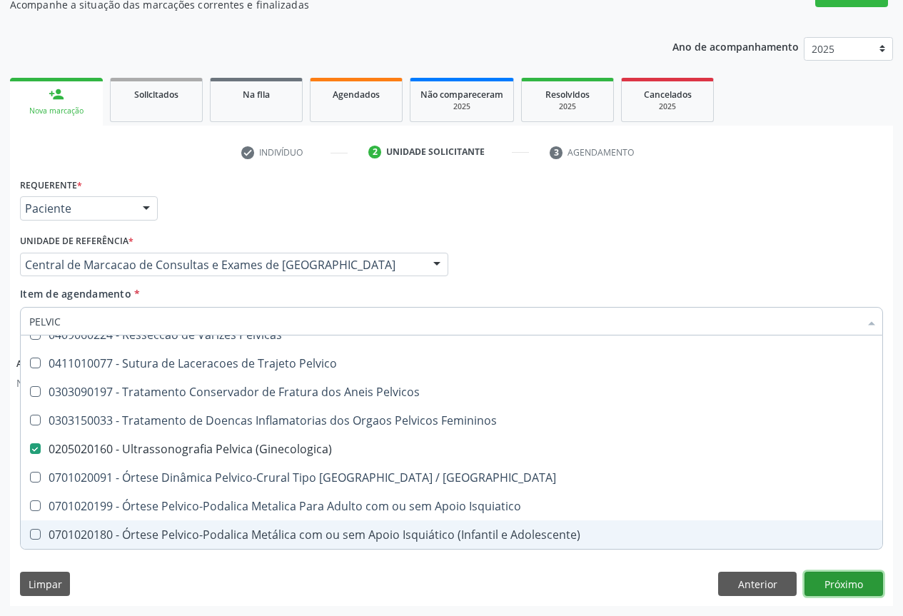
click at [825, 584] on button "Próximo" at bounding box center [843, 584] width 78 height 24
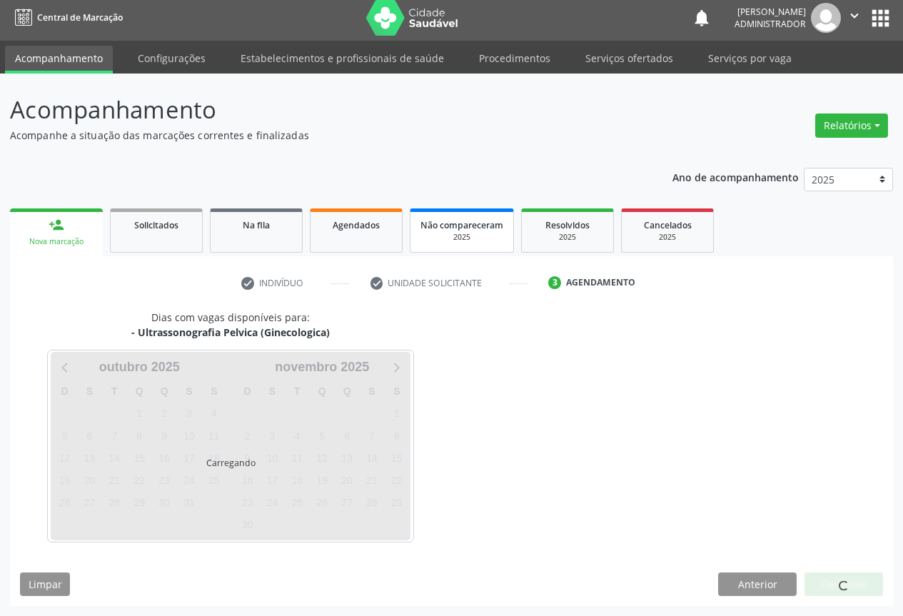
scroll to position [0, 0]
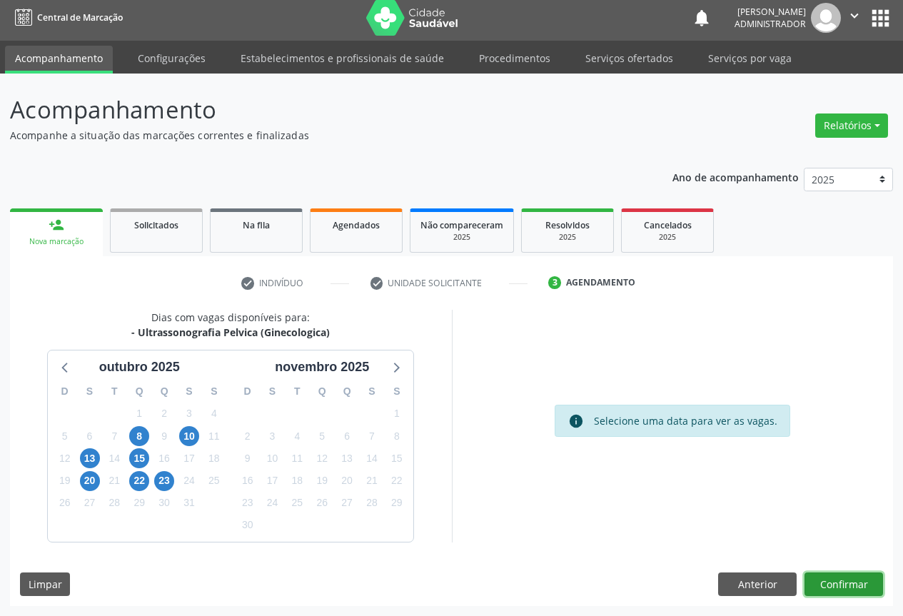
click at [821, 587] on button "Confirmar" at bounding box center [843, 584] width 78 height 24
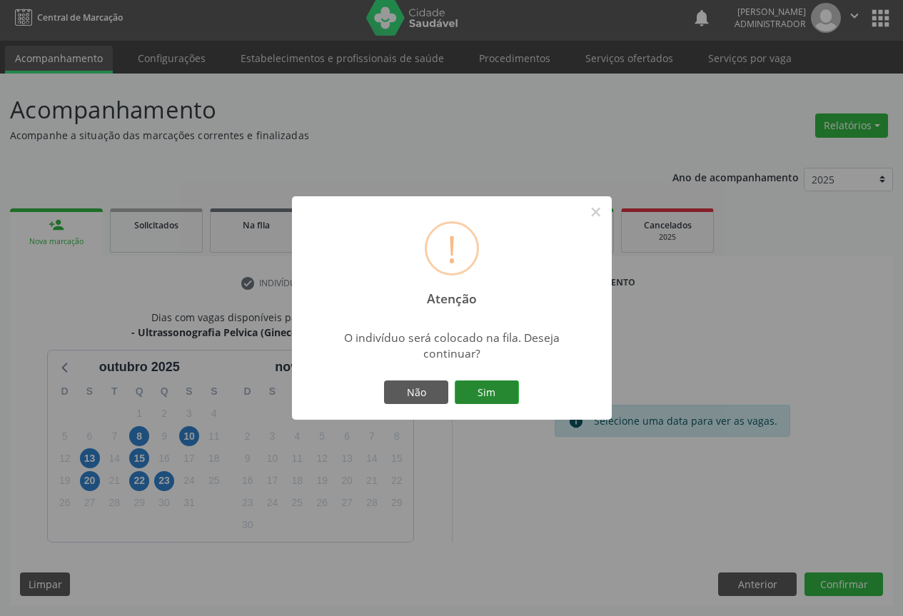
click at [498, 391] on button "Sim" at bounding box center [487, 392] width 64 height 24
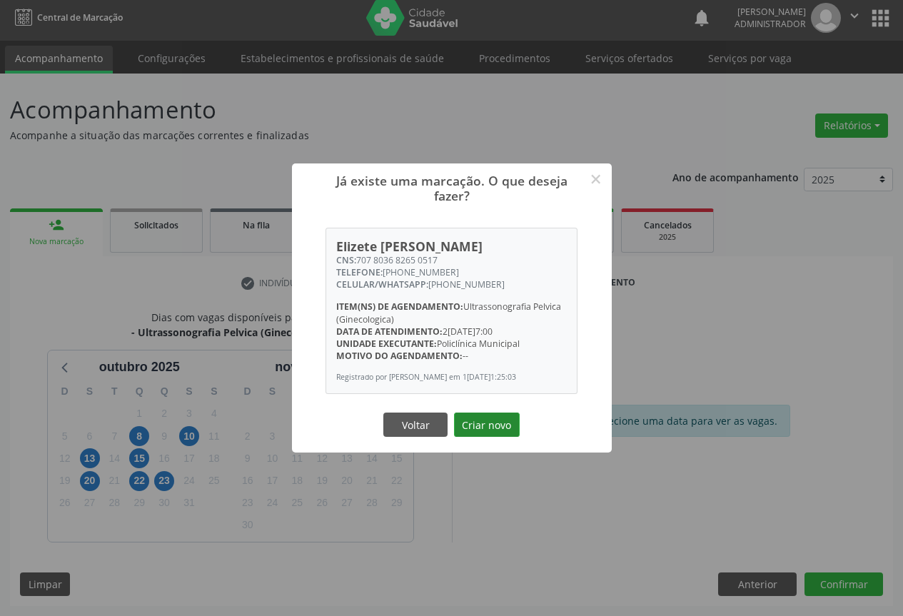
click at [490, 421] on button "Criar novo" at bounding box center [487, 424] width 66 height 24
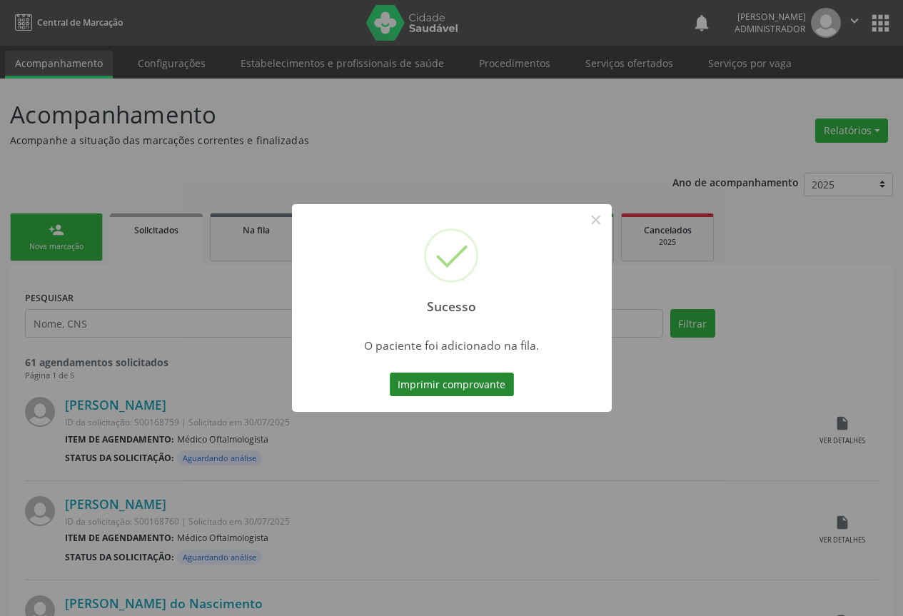
click at [493, 379] on button "Imprimir comprovante" at bounding box center [452, 385] width 124 height 24
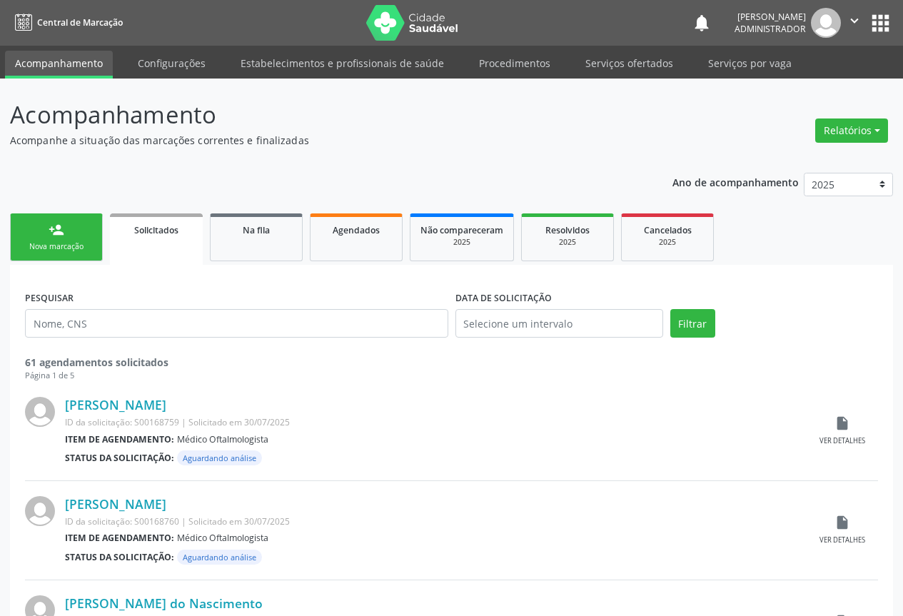
click at [850, 24] on icon "" at bounding box center [854, 21] width 16 height 16
click at [797, 90] on link "Sair" at bounding box center [818, 87] width 98 height 20
